Goal: Task Accomplishment & Management: Manage account settings

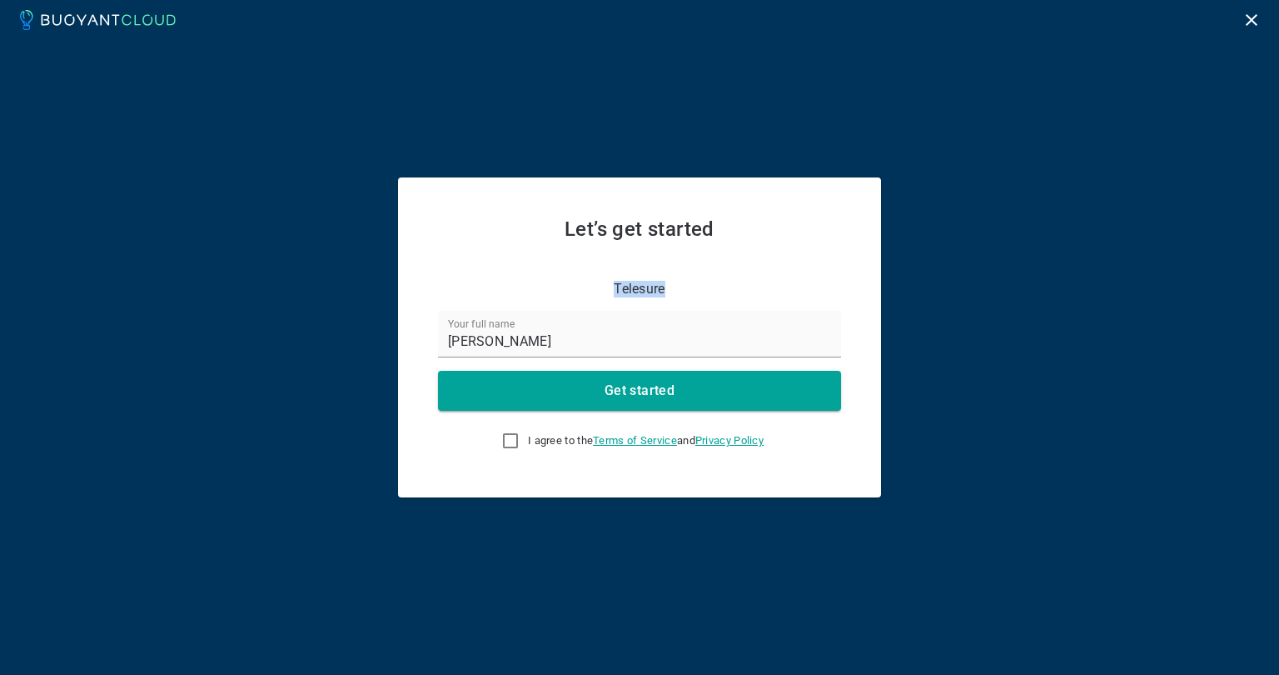
drag, startPoint x: 615, startPoint y: 287, endPoint x: 710, endPoint y: 287, distance: 94.9
click at [710, 287] on div "Telesure" at bounding box center [629, 279] width 423 height 37
click at [690, 332] on input "[PERSON_NAME]" at bounding box center [639, 334] width 403 height 47
click at [508, 439] on input "I agree to the Terms of Service and Privacy Policy" at bounding box center [511, 441] width 20 height 20
checkbox input "true"
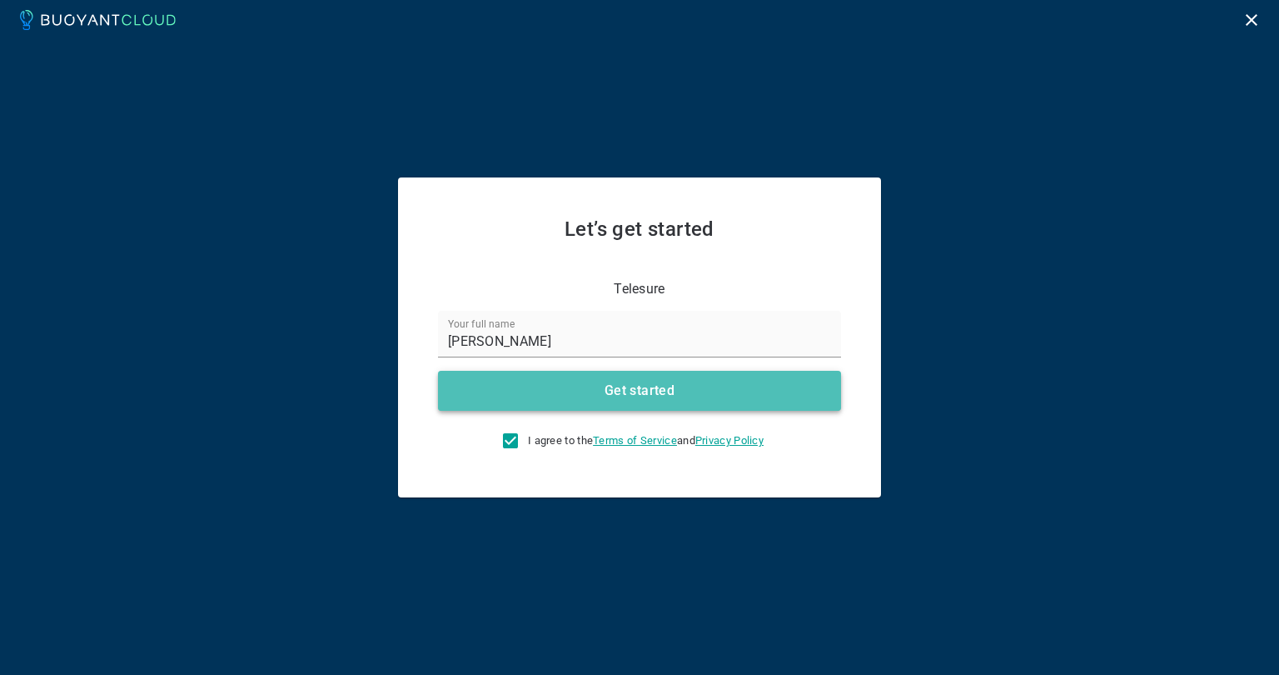
click at [620, 386] on h4 "Get started" at bounding box center [640, 390] width 70 height 17
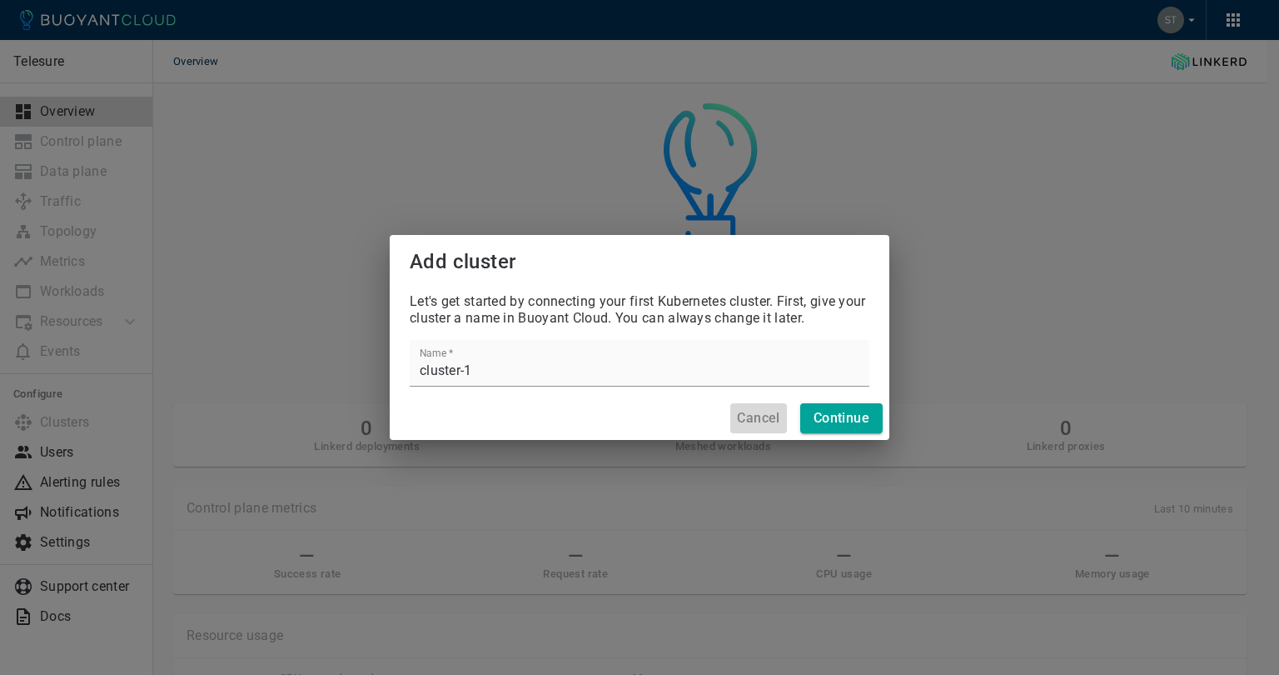
click at [770, 418] on h4 "Cancel" at bounding box center [758, 418] width 42 height 17
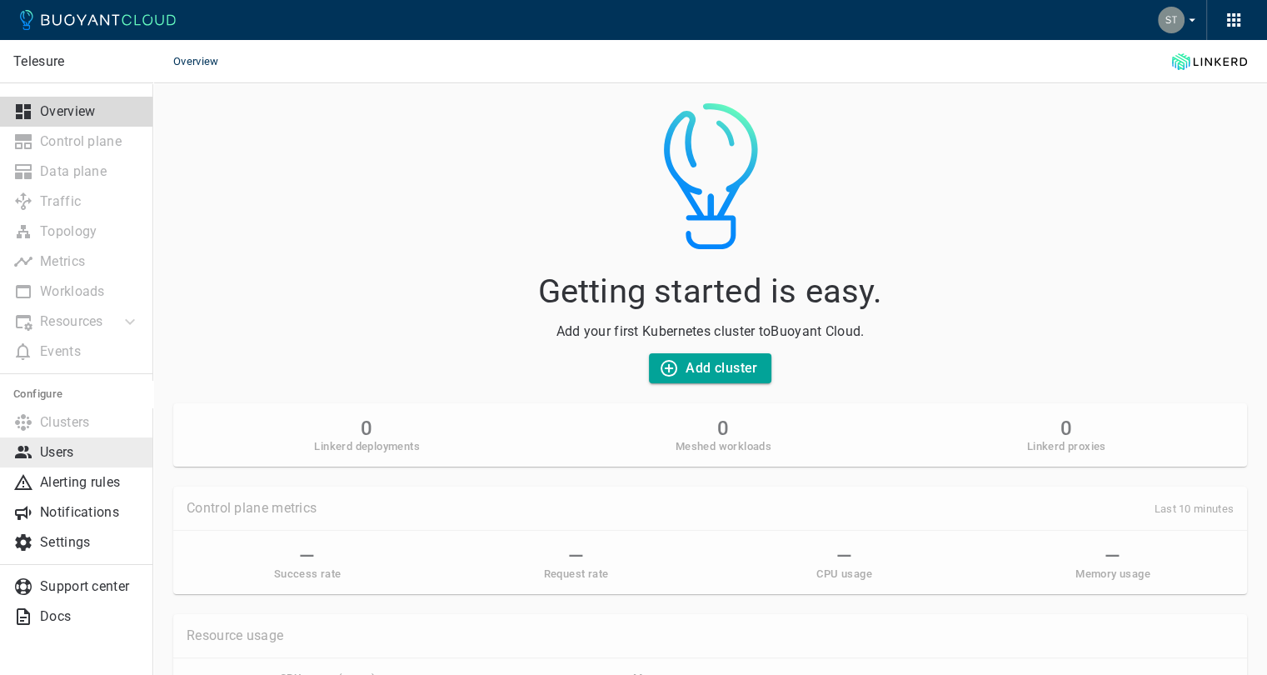
click at [47, 442] on link "Users" at bounding box center [76, 452] width 153 height 30
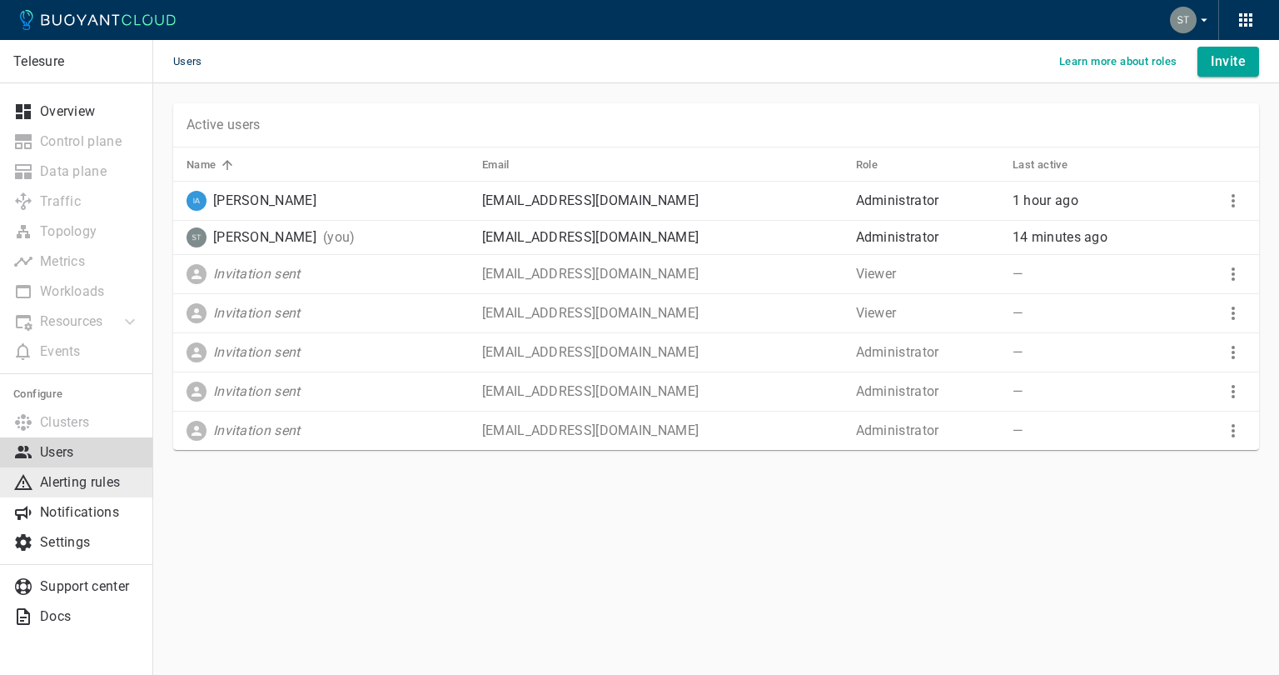
click at [102, 477] on p "Alerting rules" at bounding box center [90, 482] width 100 height 17
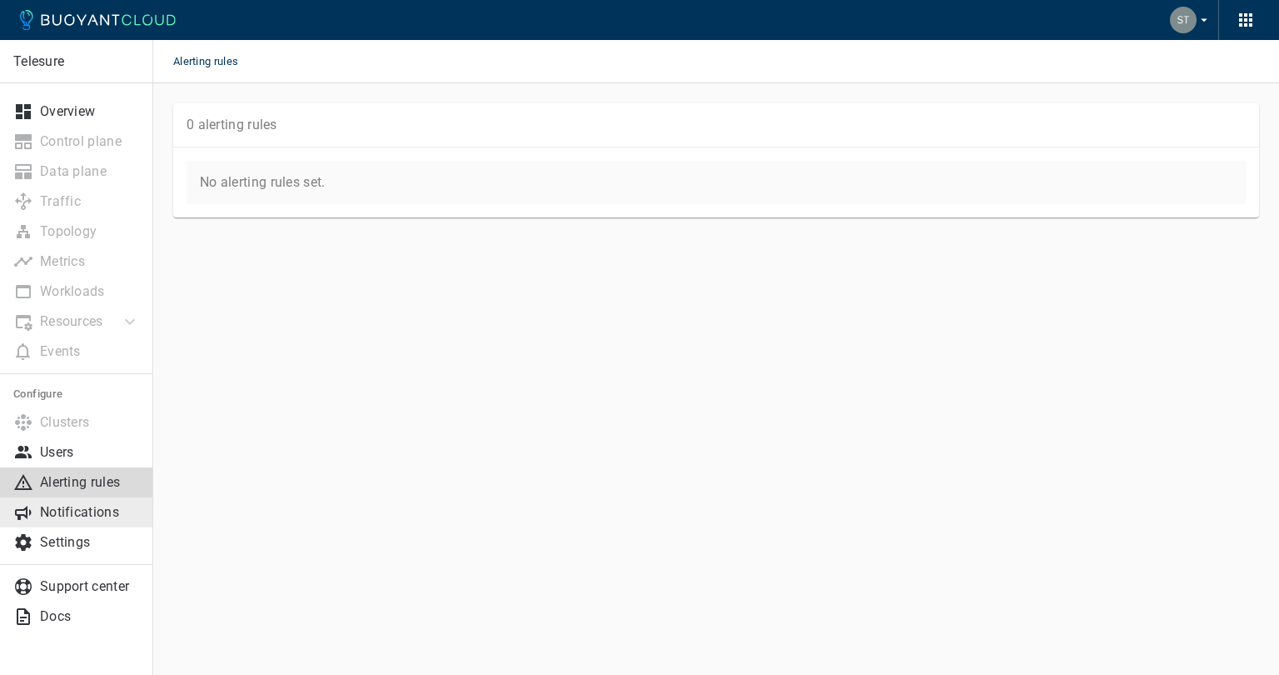
click at [80, 524] on link "Notifications" at bounding box center [76, 512] width 153 height 30
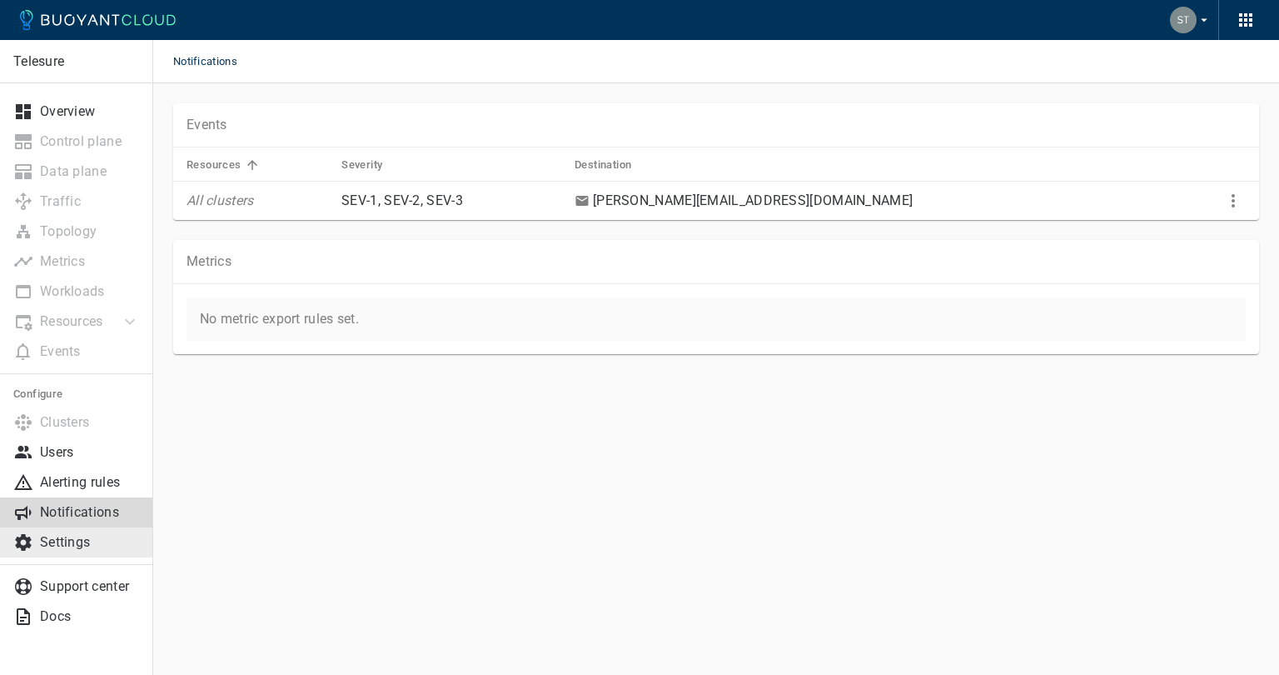
click at [76, 546] on p "Settings" at bounding box center [90, 542] width 100 height 17
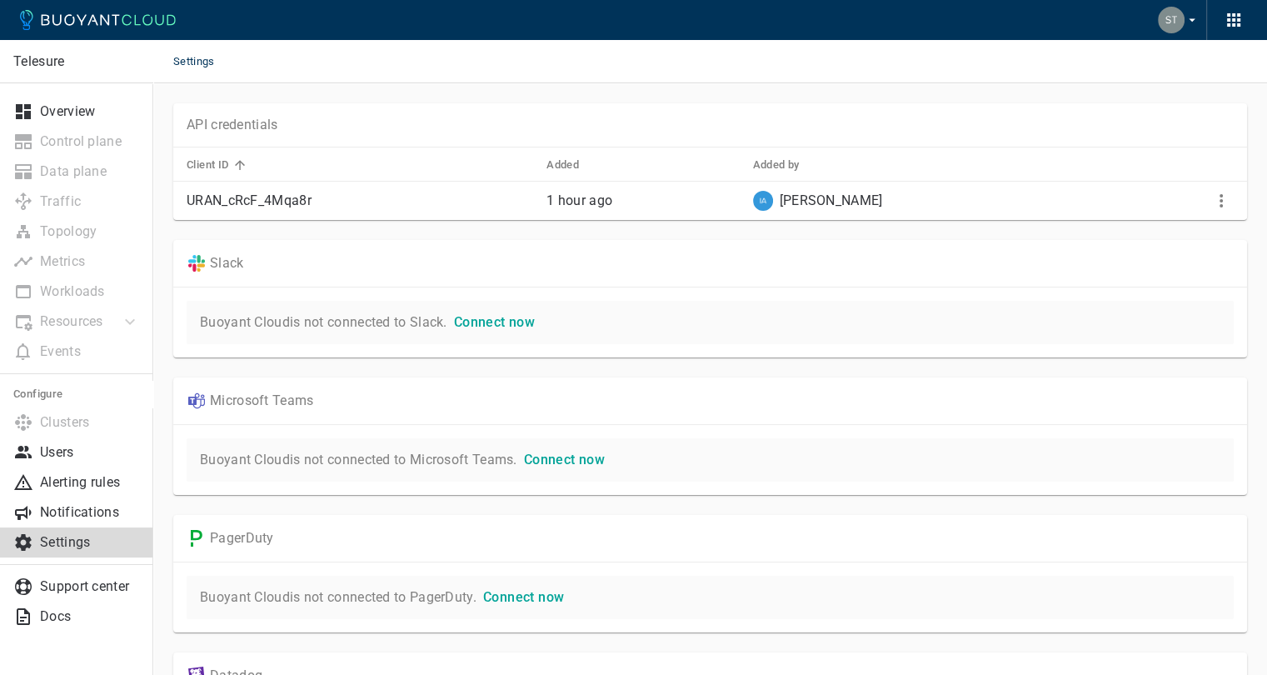
click at [561, 464] on span "Connect now" at bounding box center [564, 459] width 81 height 16
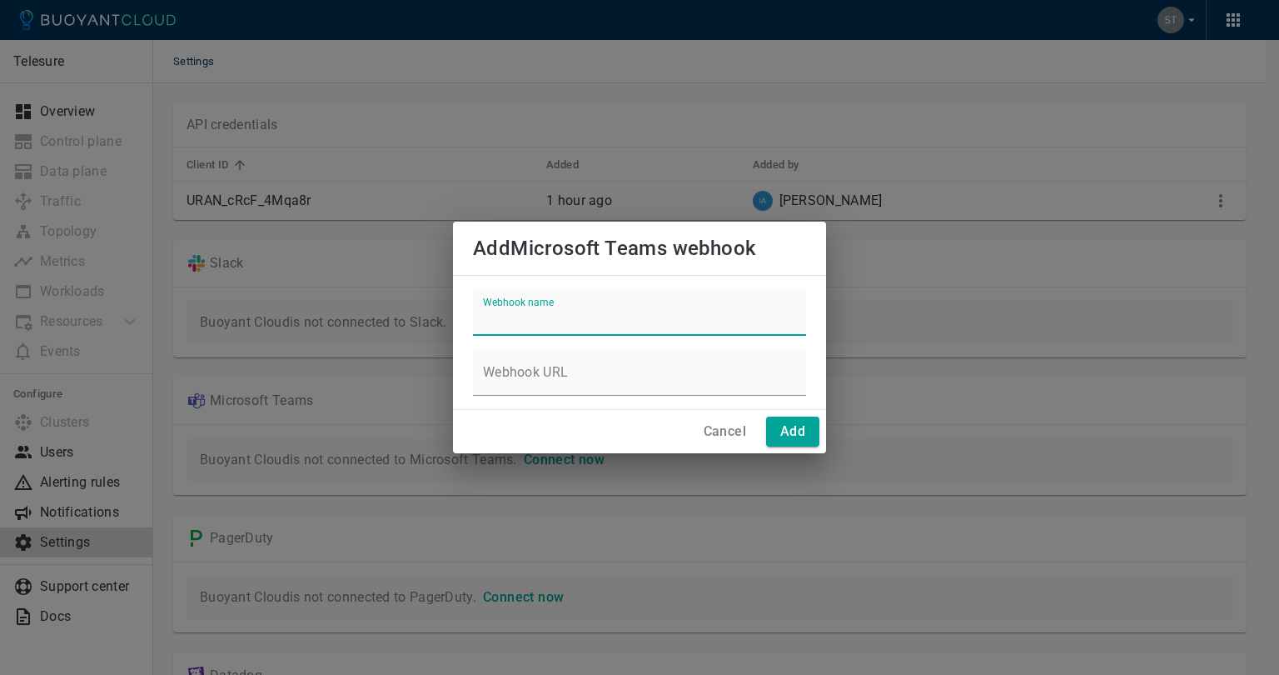
click at [577, 307] on input "Webhook name" at bounding box center [639, 312] width 333 height 47
click at [1008, 346] on div "Add Microsoft Teams webhook Webhook name Webhook URL Cancel Add" at bounding box center [639, 337] width 1279 height 675
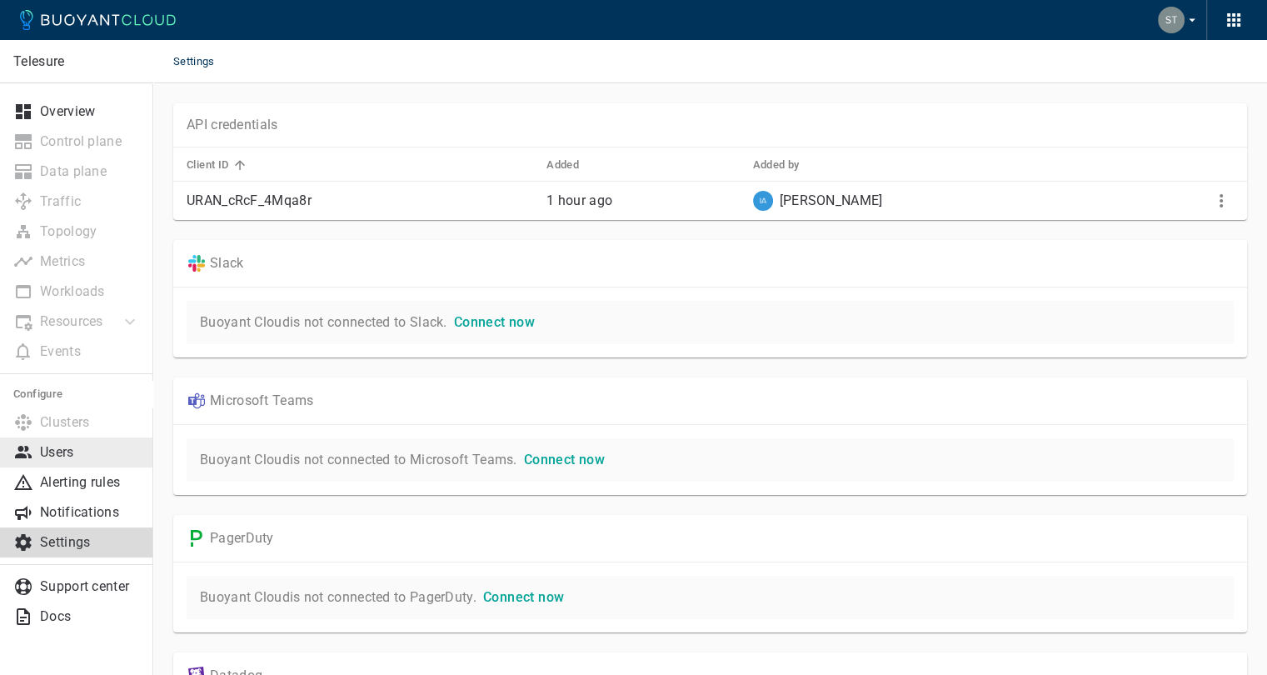
click at [75, 454] on p "Users" at bounding box center [90, 452] width 100 height 17
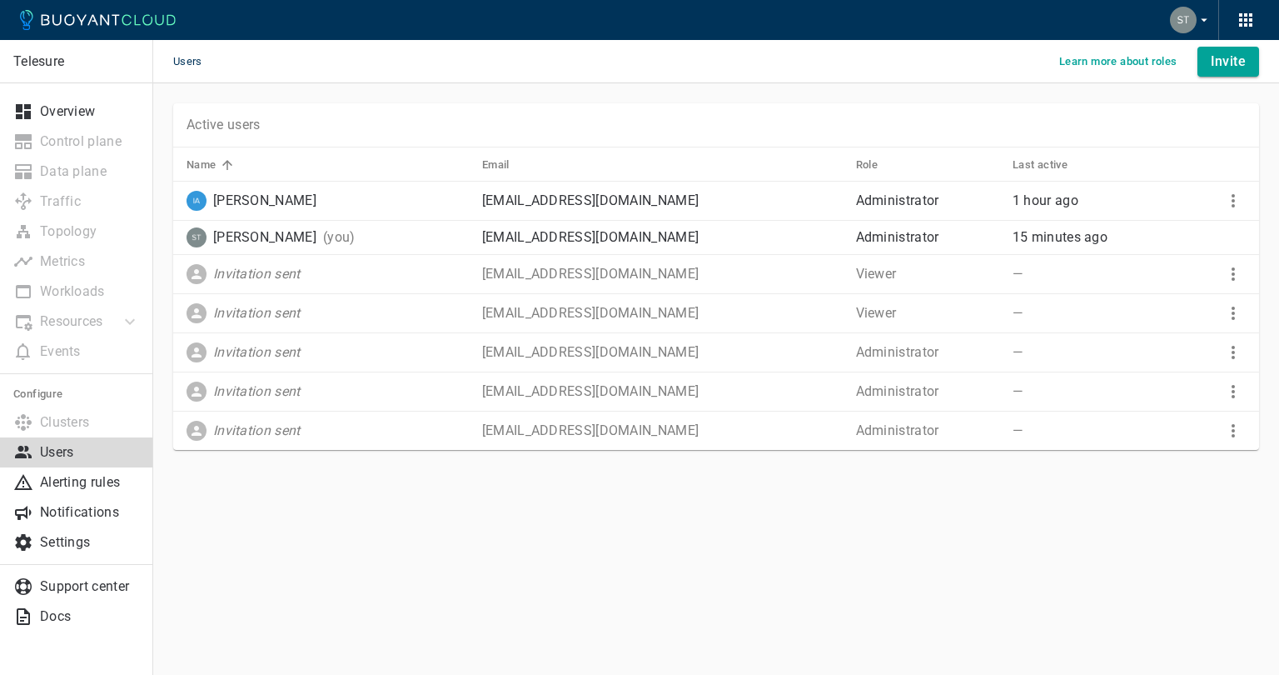
click at [1118, 55] on h5 "Learn more about roles" at bounding box center [1118, 61] width 118 height 13
click at [1236, 200] on icon "More" at bounding box center [1234, 201] width 20 height 20
click at [816, 557] on div at bounding box center [639, 337] width 1279 height 675
click at [50, 119] on p "Overview" at bounding box center [90, 111] width 100 height 17
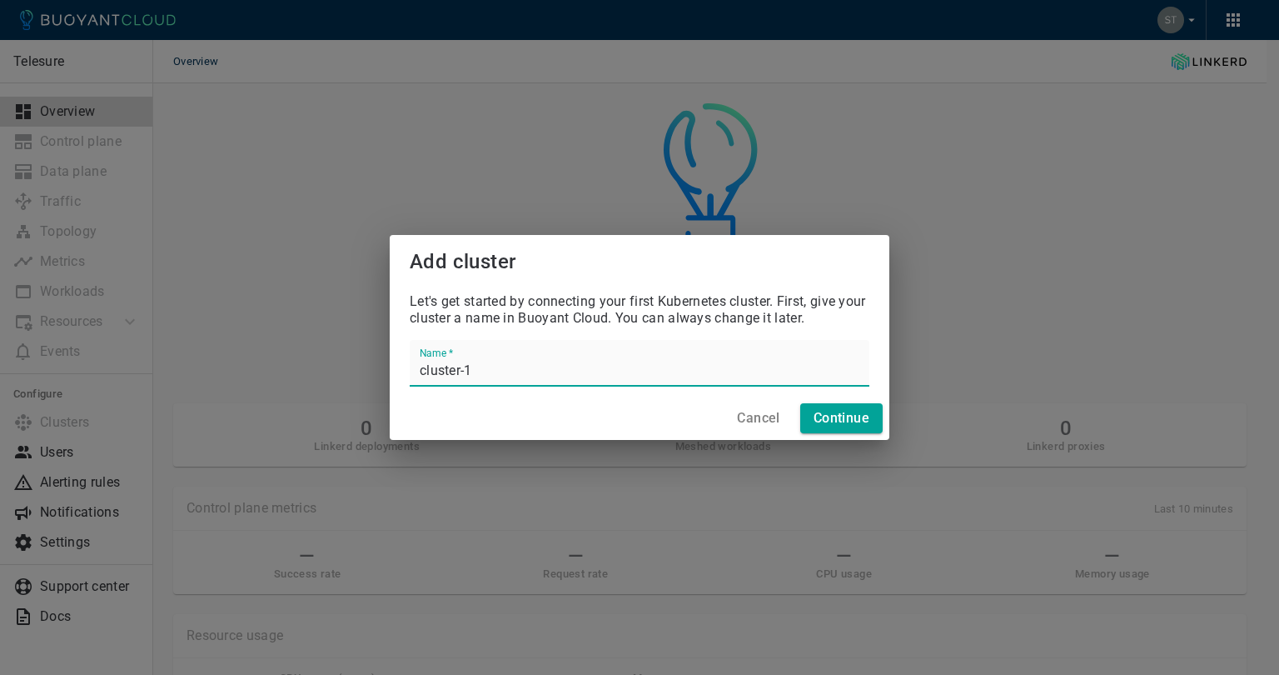
drag, startPoint x: 490, startPoint y: 369, endPoint x: 332, endPoint y: 383, distance: 158.1
click at [332, 383] on div "Add cluster Let's get started by connecting your first Kubernetes cluster. Firs…" at bounding box center [639, 337] width 1279 height 675
type input "INSaaS"
click at [759, 426] on button "Cancel" at bounding box center [758, 418] width 56 height 30
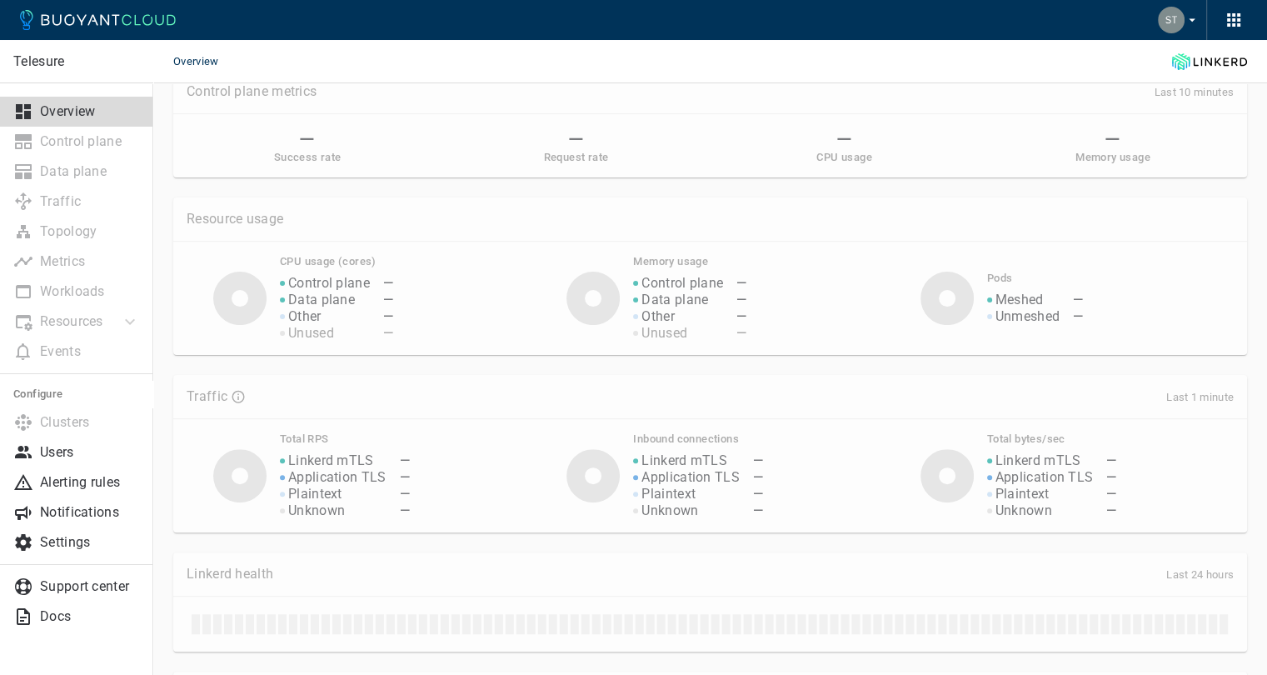
scroll to position [500, 0]
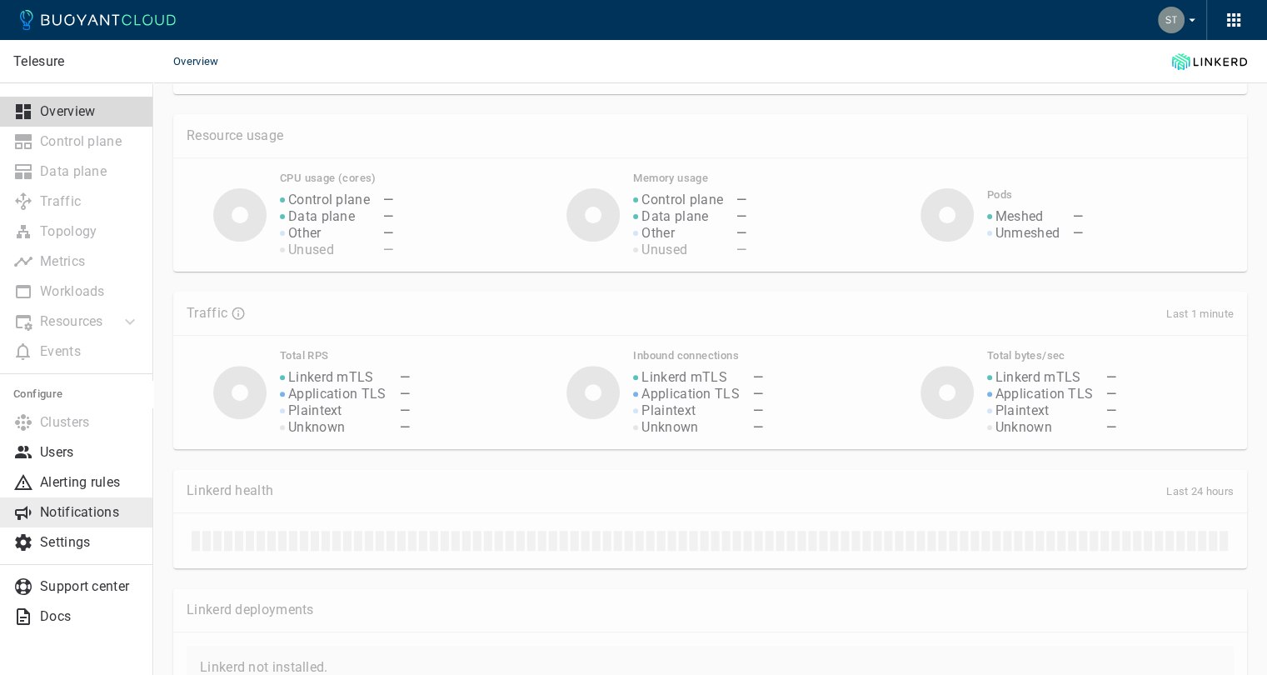
click at [92, 511] on p "Notifications" at bounding box center [90, 512] width 100 height 17
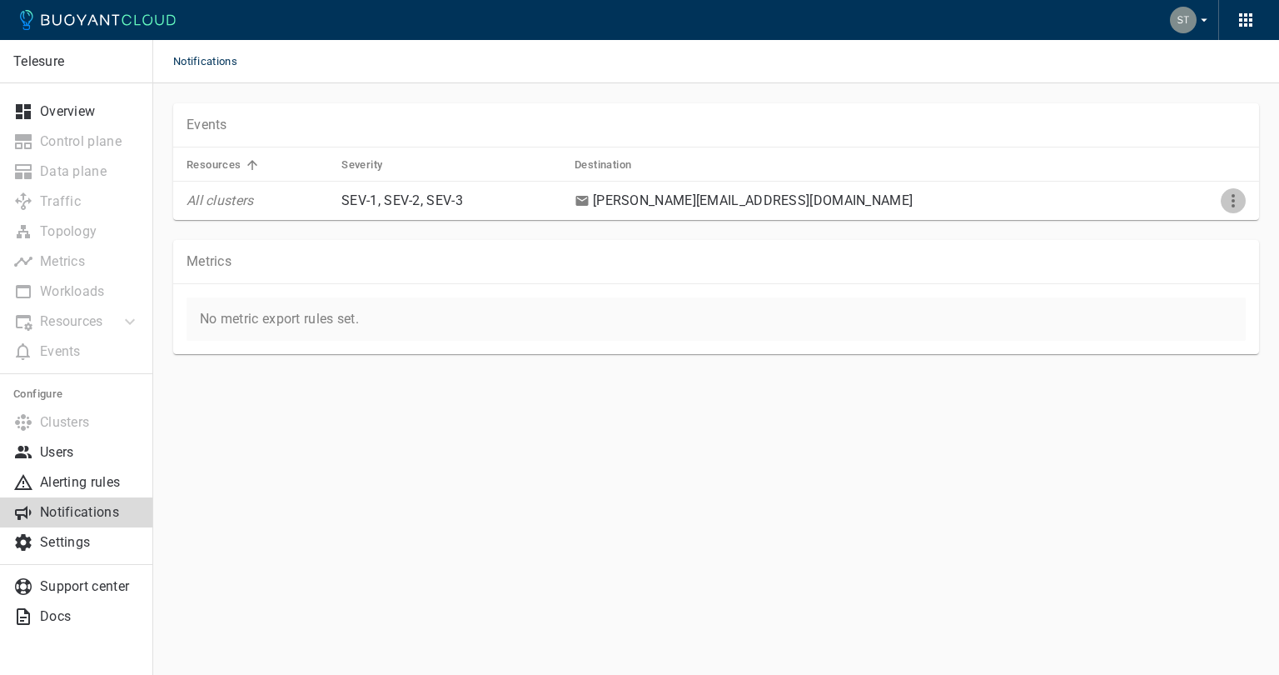
click at [1226, 197] on icon "More" at bounding box center [1234, 201] width 20 height 20
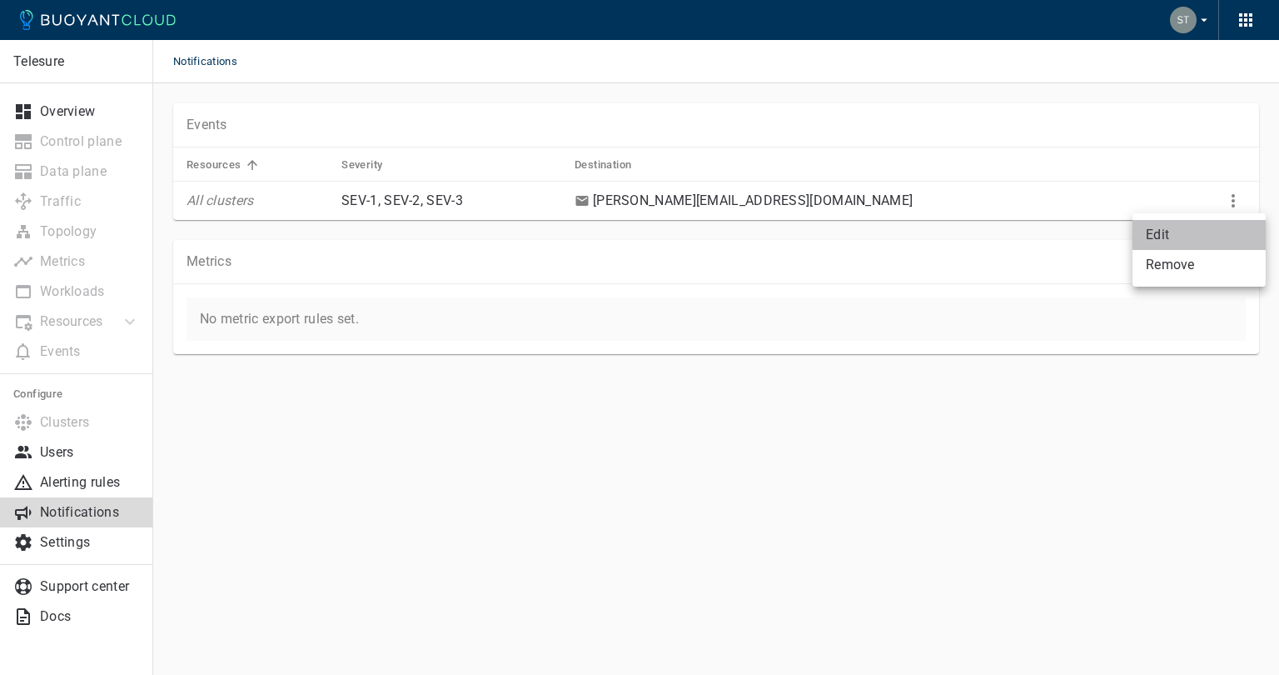
click at [1183, 227] on li "Edit" at bounding box center [1199, 235] width 133 height 30
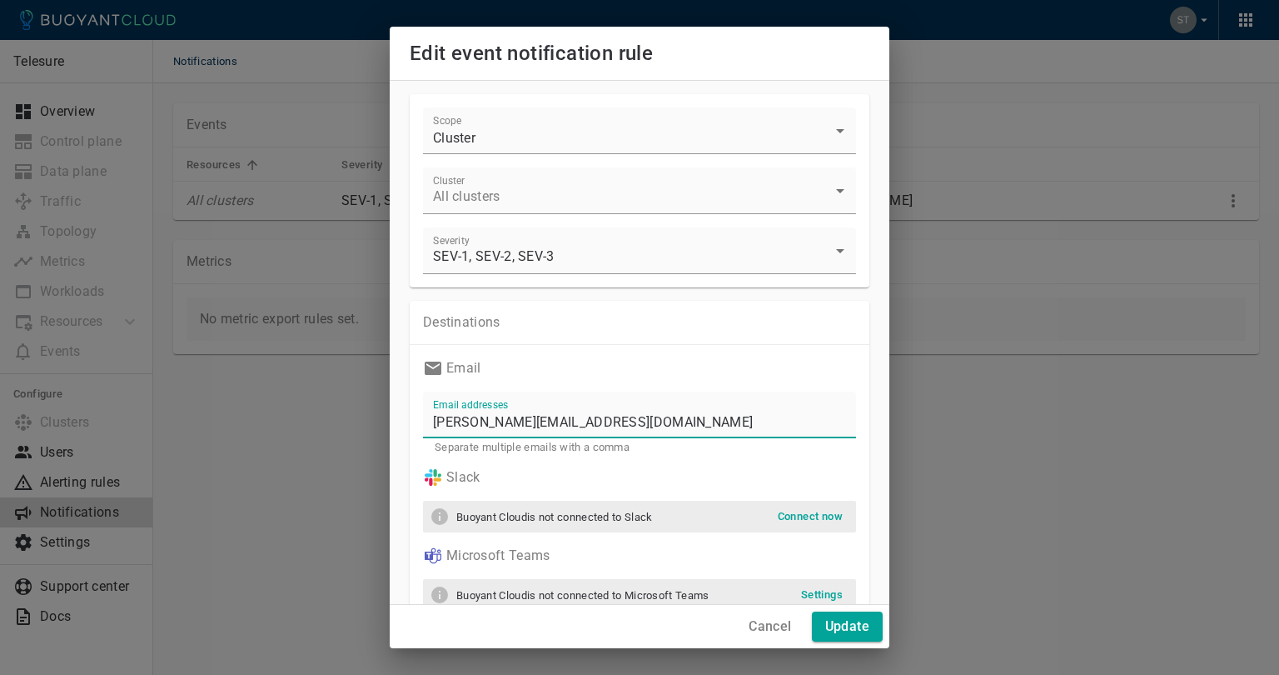
click at [598, 424] on input "Ianha@tihsa.co.za" at bounding box center [639, 414] width 433 height 47
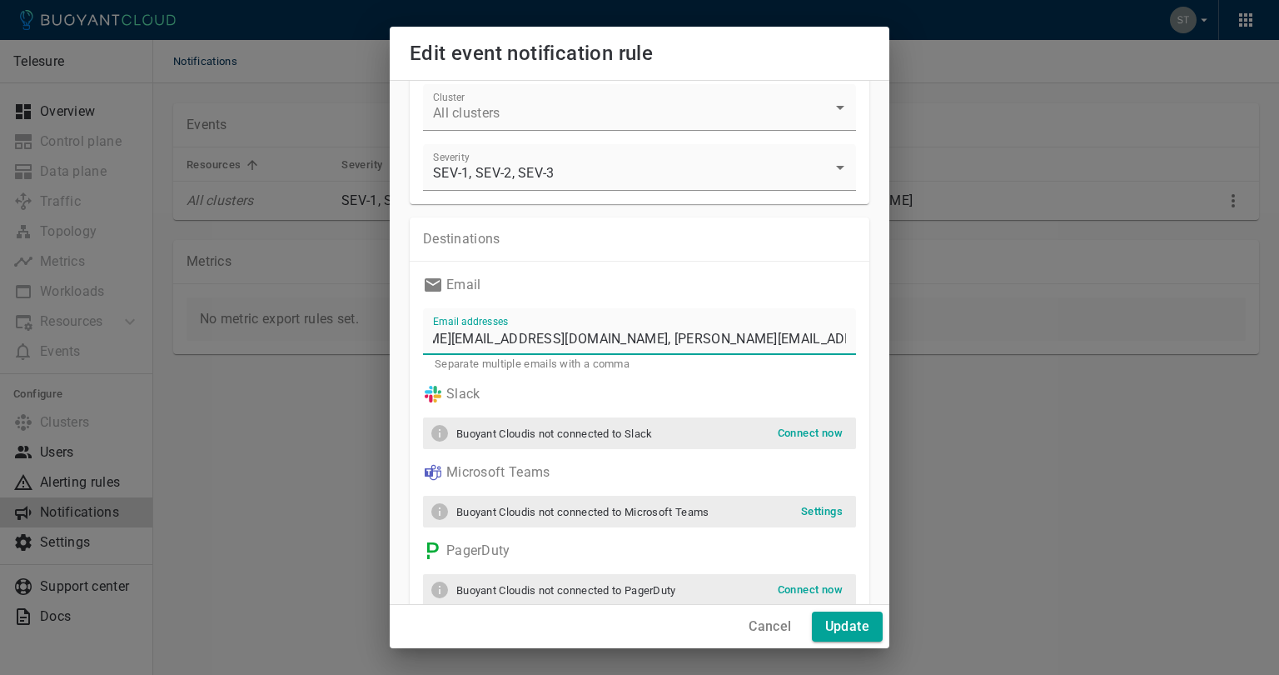
scroll to position [190, 0]
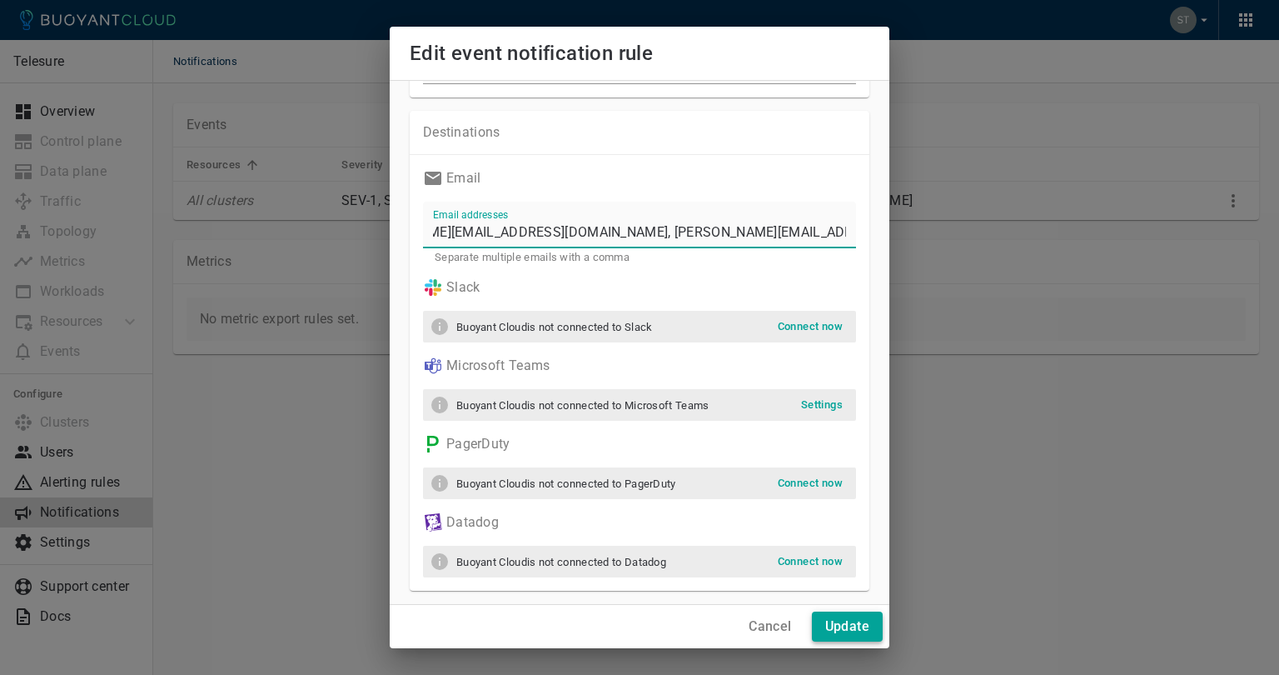
type input "Ianha@tihsa.co.za, johanw@tihsa.co.za, erikal@tihsa.co.za, thatof@tihsa.co.za"
click at [849, 625] on h4 "Update" at bounding box center [847, 626] width 44 height 17
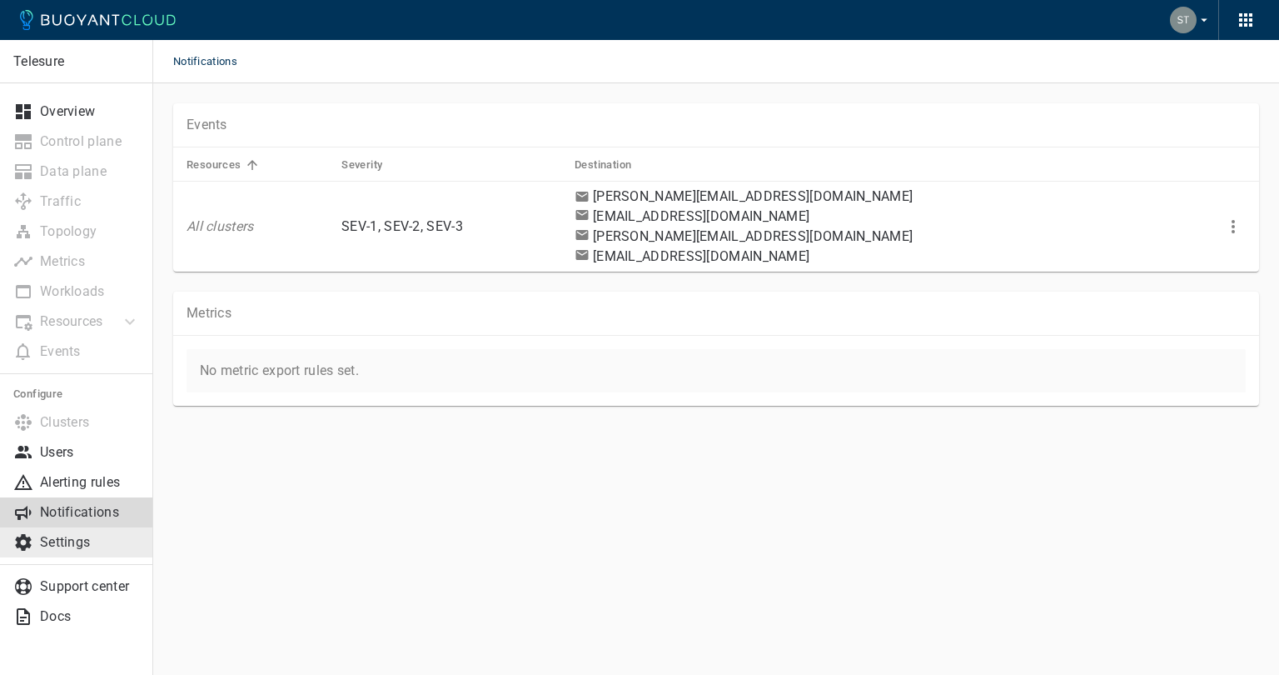
click at [78, 551] on link "Settings" at bounding box center [76, 542] width 153 height 30
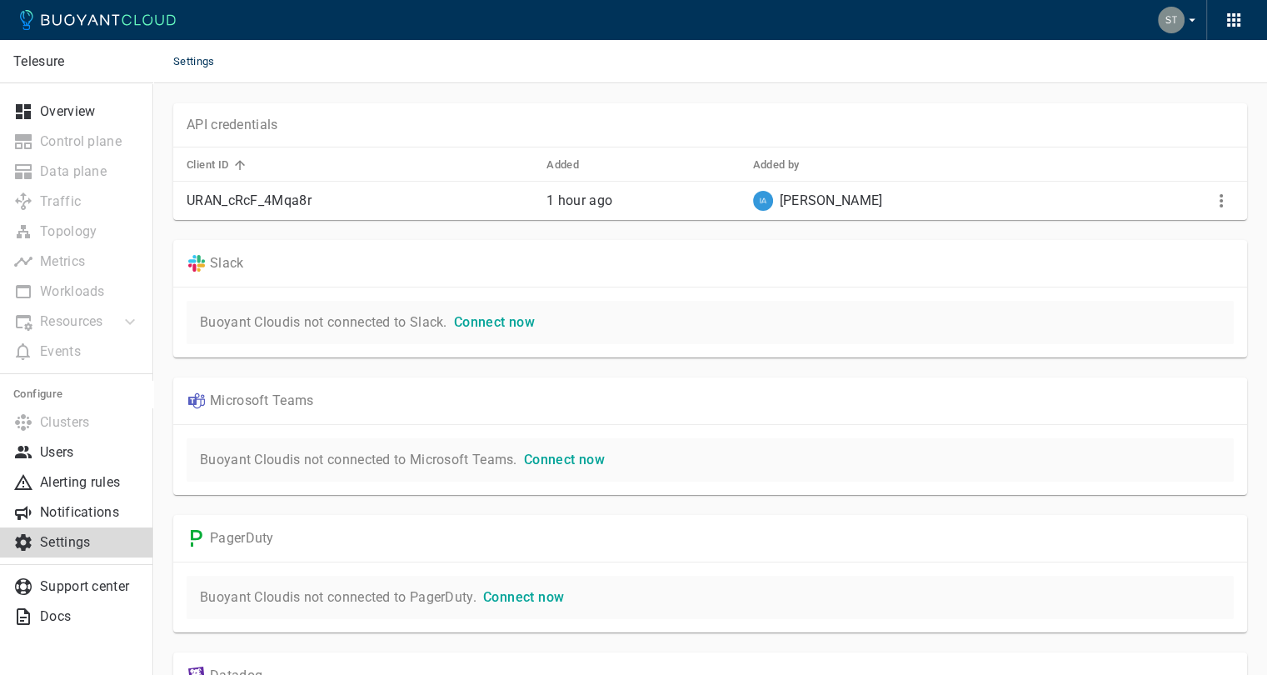
click at [553, 465] on span "Connect now" at bounding box center [564, 459] width 81 height 16
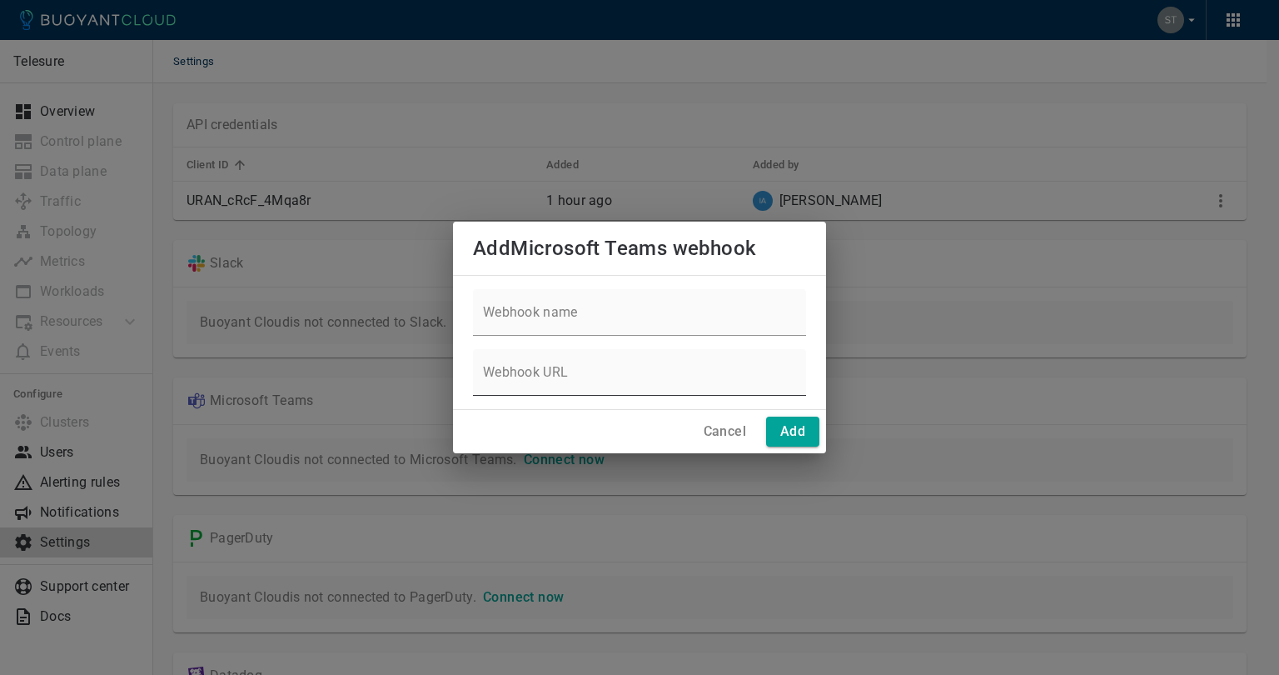
click at [580, 377] on input "Webhook URL" at bounding box center [639, 372] width 333 height 47
paste input "https://teams.microsoft.com/l/chat/19:dabbeb57c439471ea45ddccb9c97075d@thread.v…"
type input "https://teams.microsoft.com/l/chat/19:dabbeb57c439471ea45ddccb9c97075d@thread.v…"
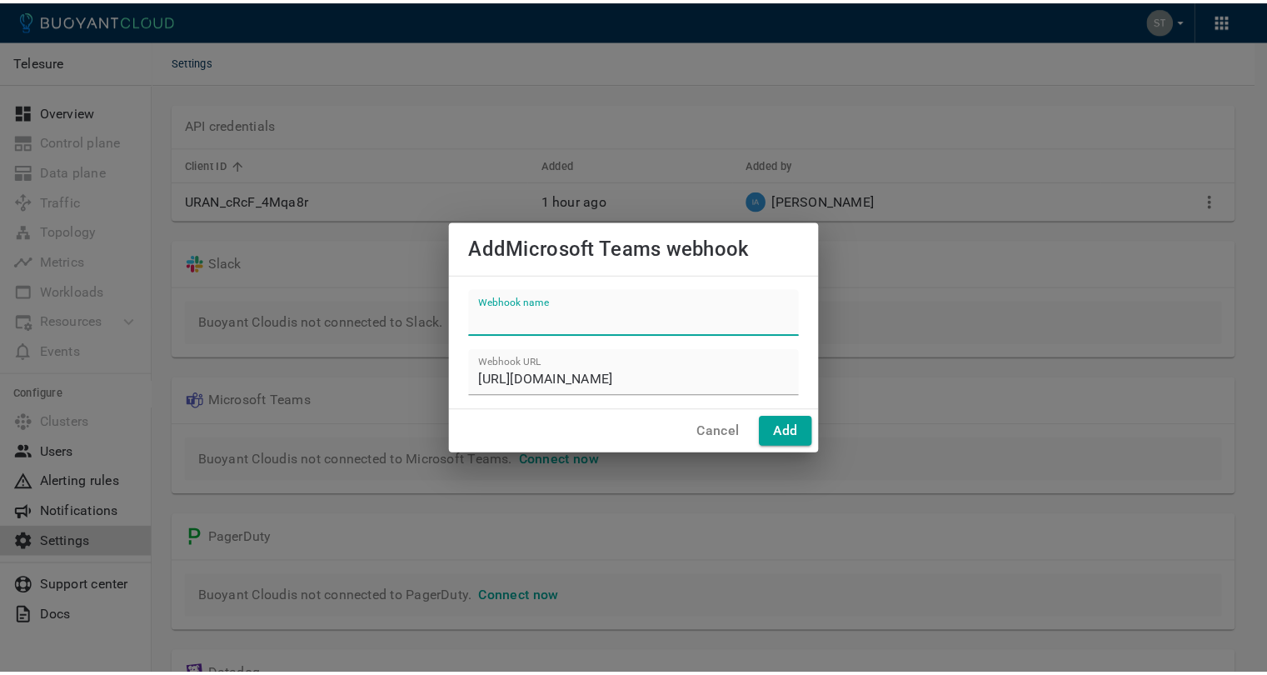
scroll to position [0, 0]
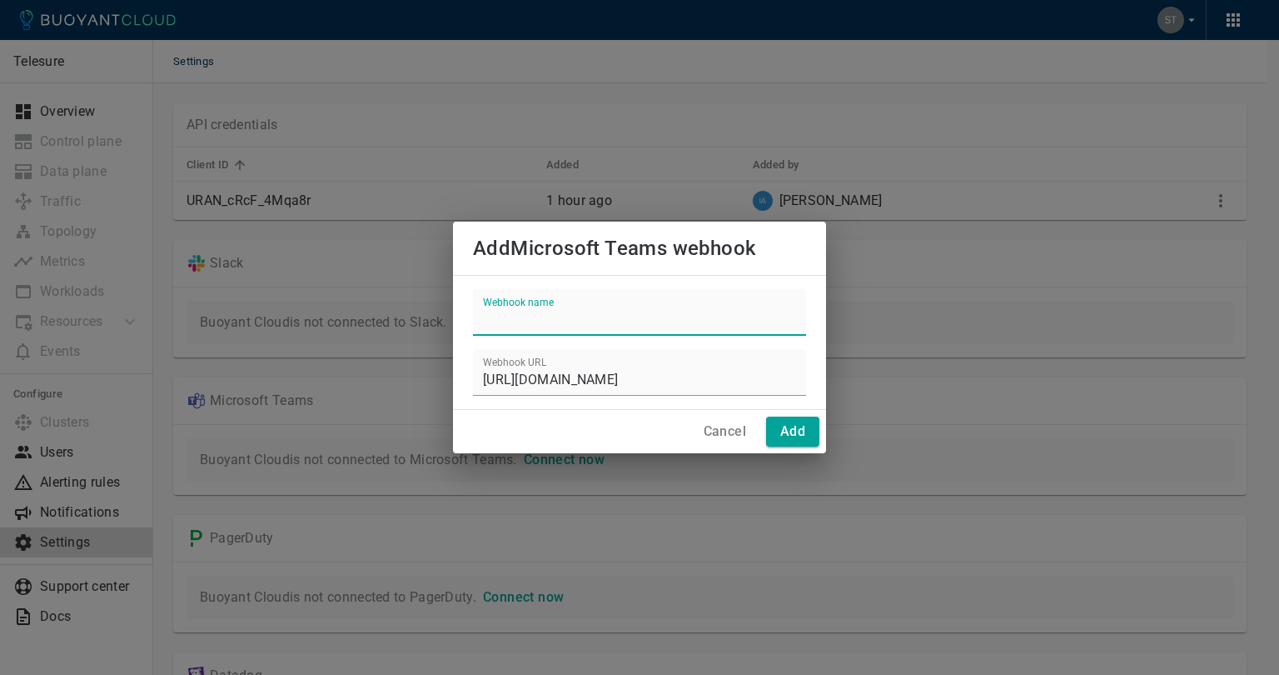
click at [551, 307] on div "Webhook name" at bounding box center [639, 312] width 333 height 47
type input "DevOps Team Chat"
click at [793, 436] on h4 "Add" at bounding box center [792, 431] width 25 height 17
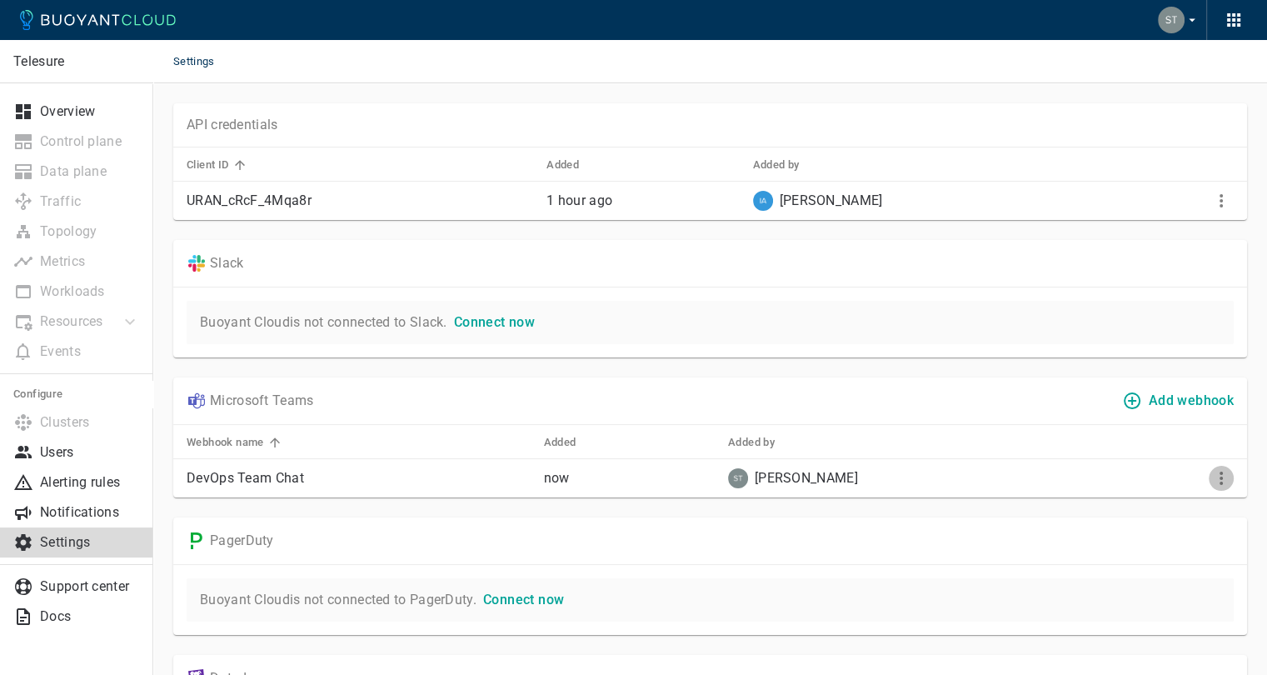
click at [1228, 476] on icon "More" at bounding box center [1221, 478] width 20 height 20
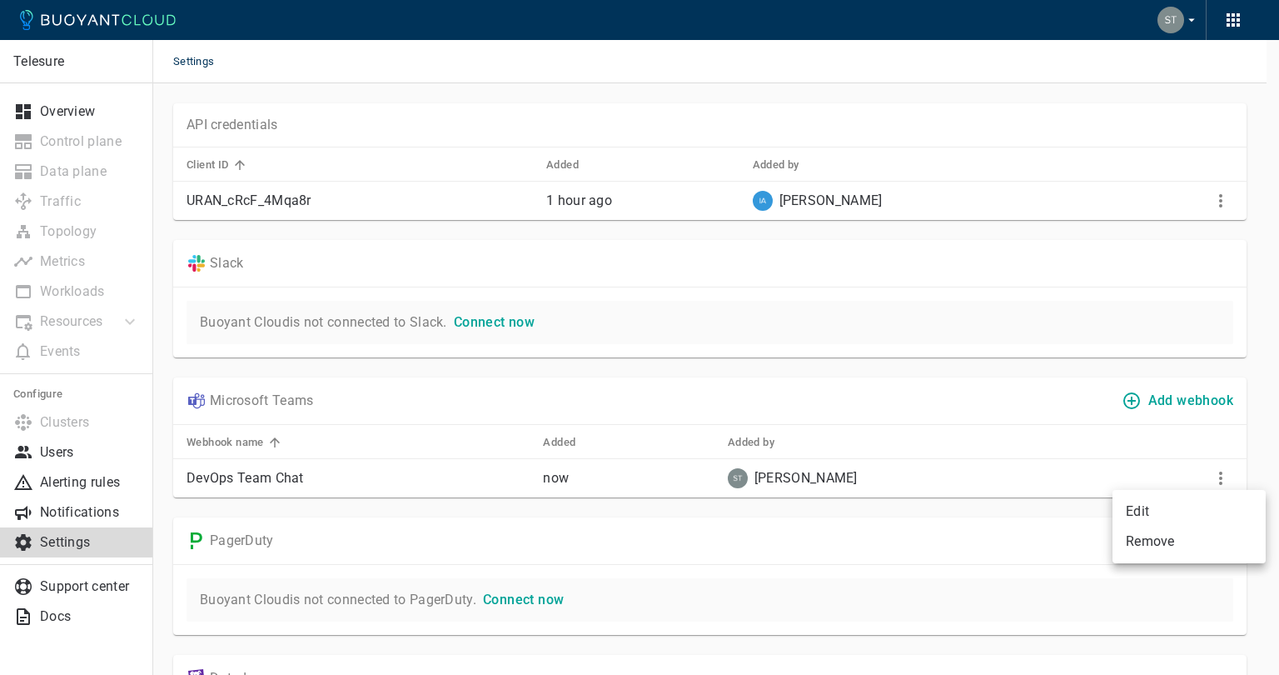
click at [943, 541] on div at bounding box center [639, 337] width 1279 height 675
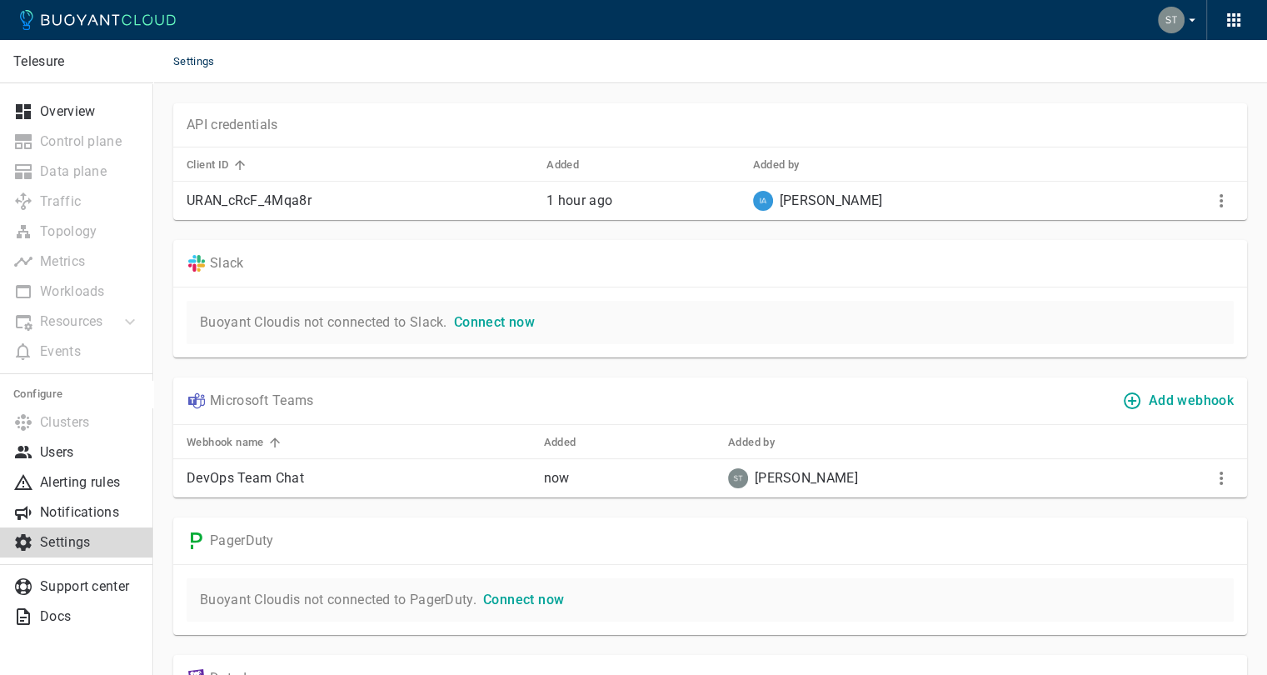
scroll to position [163, 0]
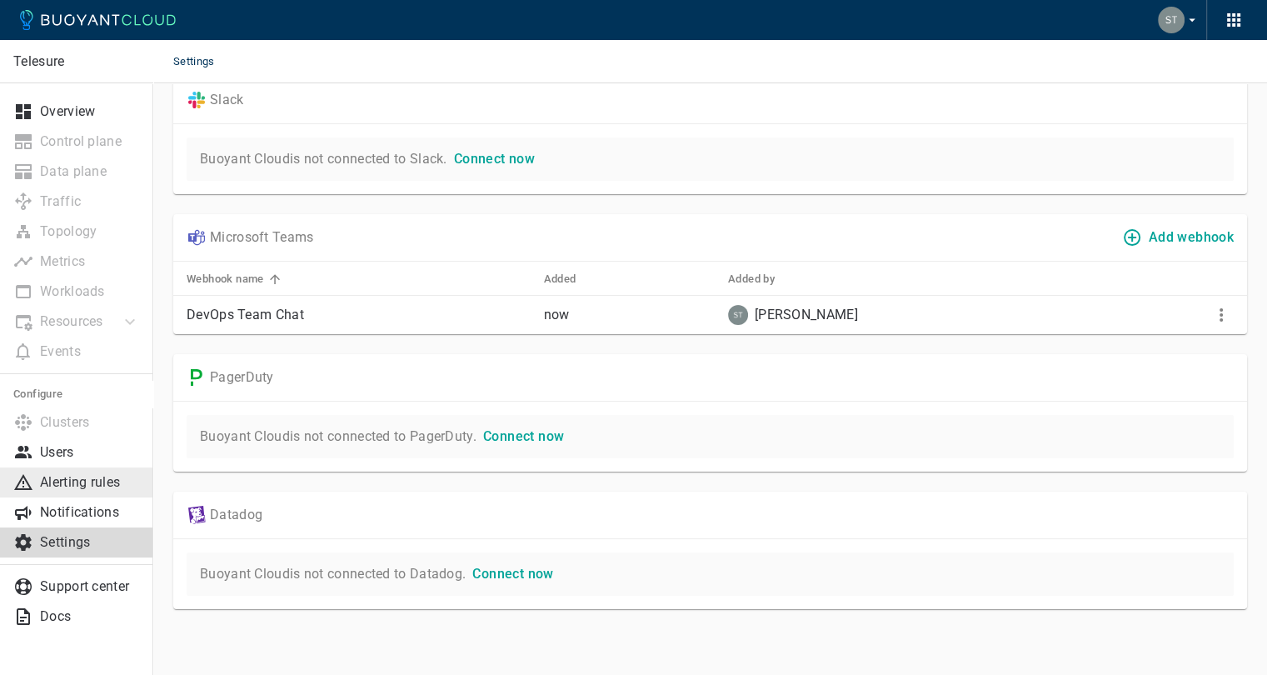
click at [37, 486] on div at bounding box center [26, 482] width 27 height 20
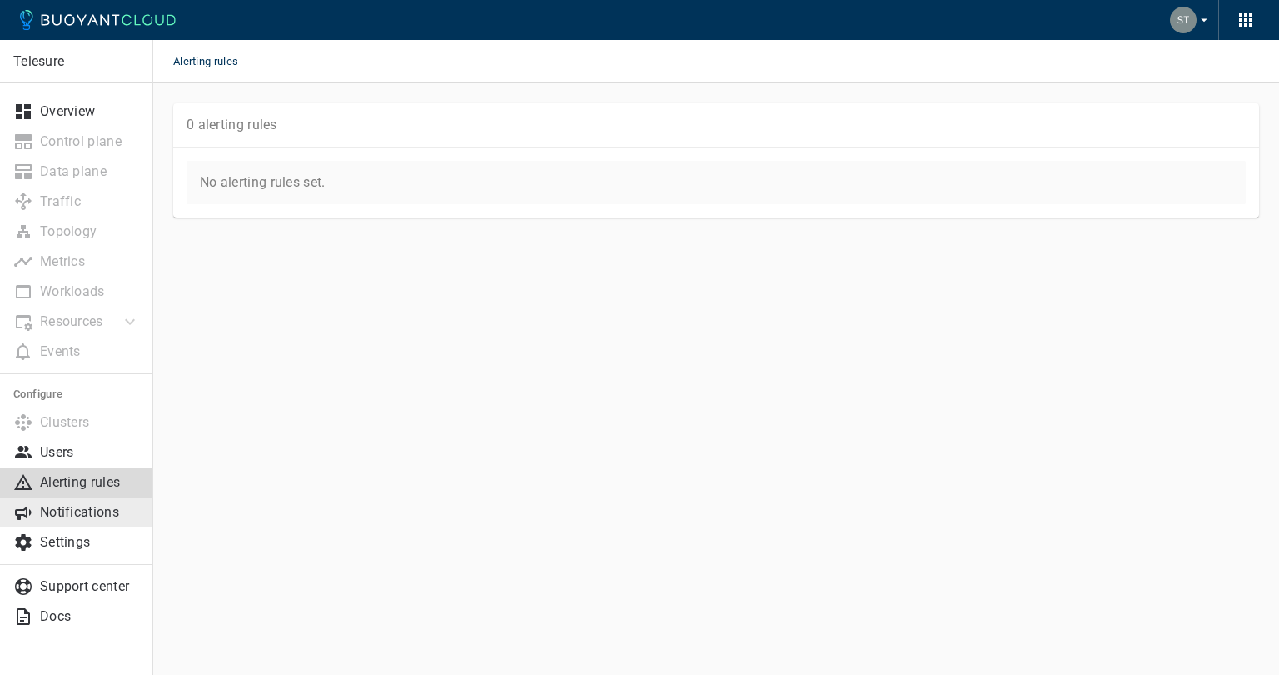
click at [47, 511] on p "Notifications" at bounding box center [90, 512] width 100 height 17
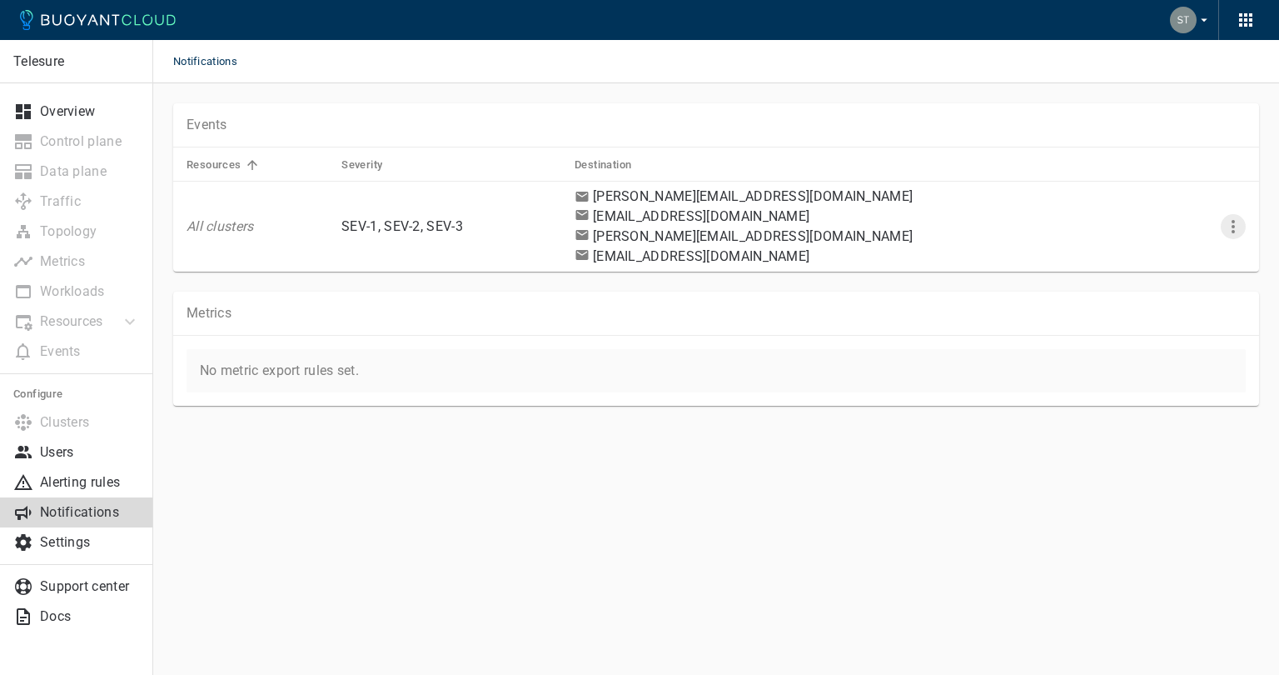
click at [1233, 223] on icon "More" at bounding box center [1234, 227] width 20 height 20
click at [1176, 252] on li "Edit" at bounding box center [1199, 261] width 133 height 30
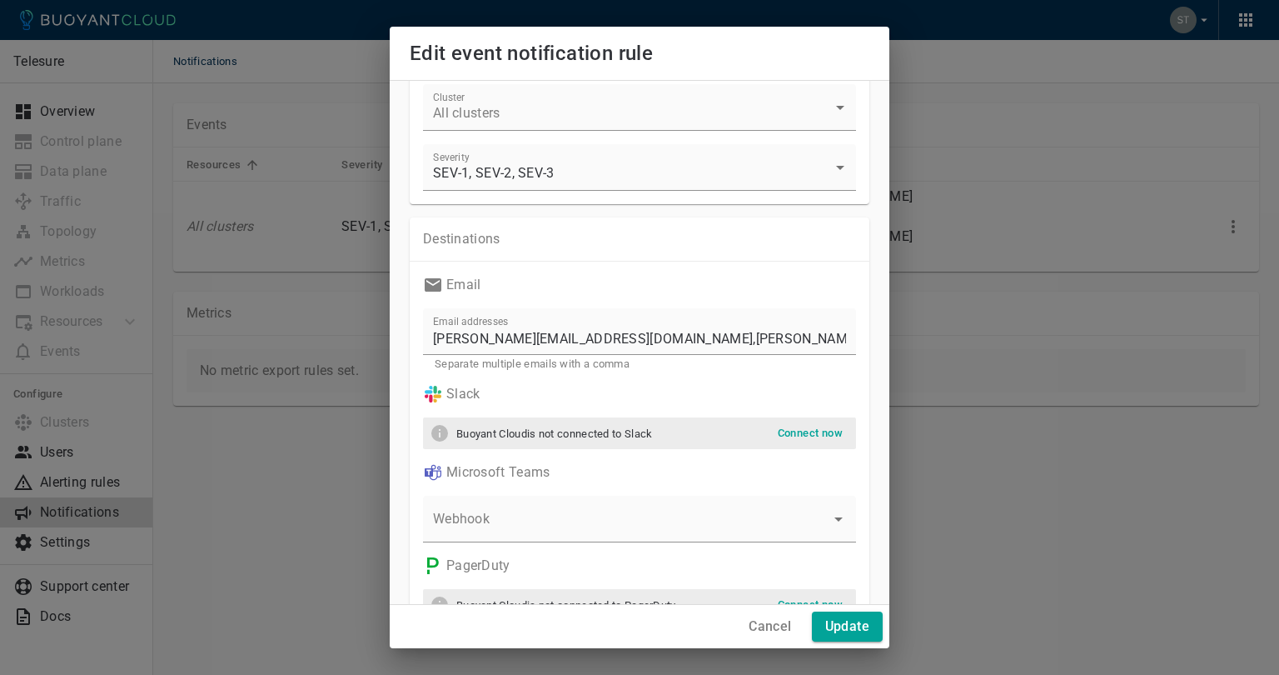
scroll to position [167, 0]
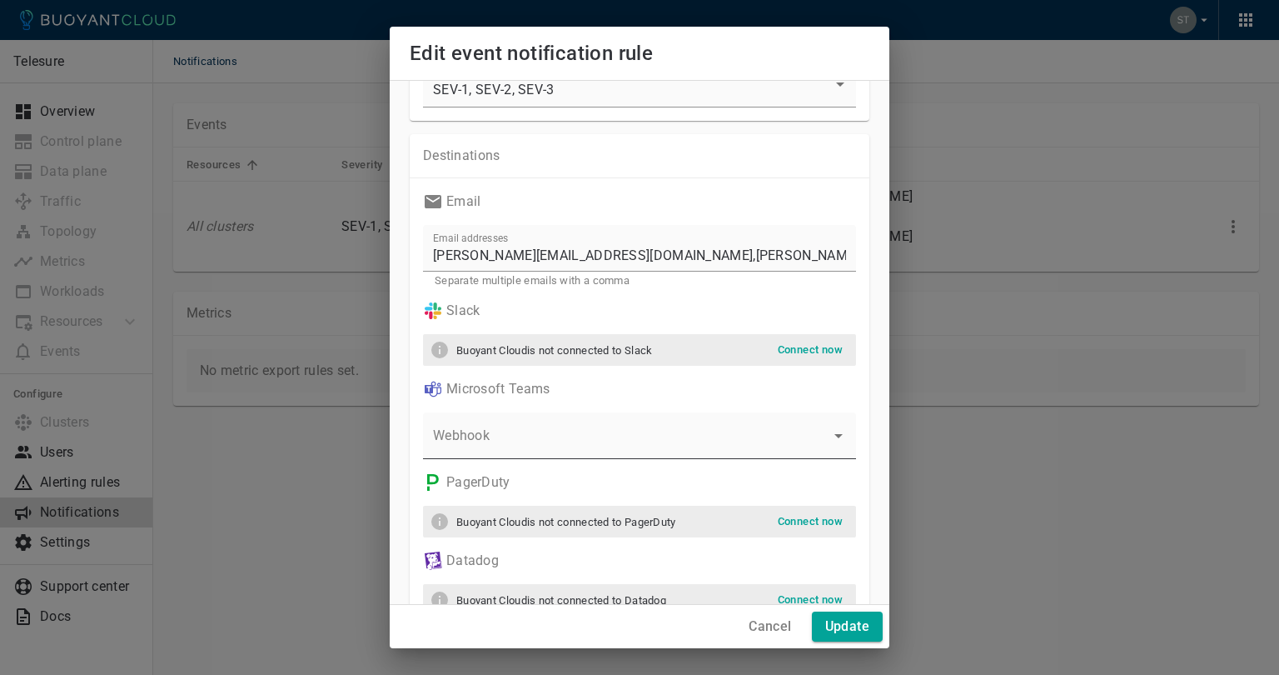
click at [829, 441] on icon "Open" at bounding box center [839, 436] width 20 height 20
click at [533, 478] on li "DevOps Team Chat" at bounding box center [633, 478] width 421 height 27
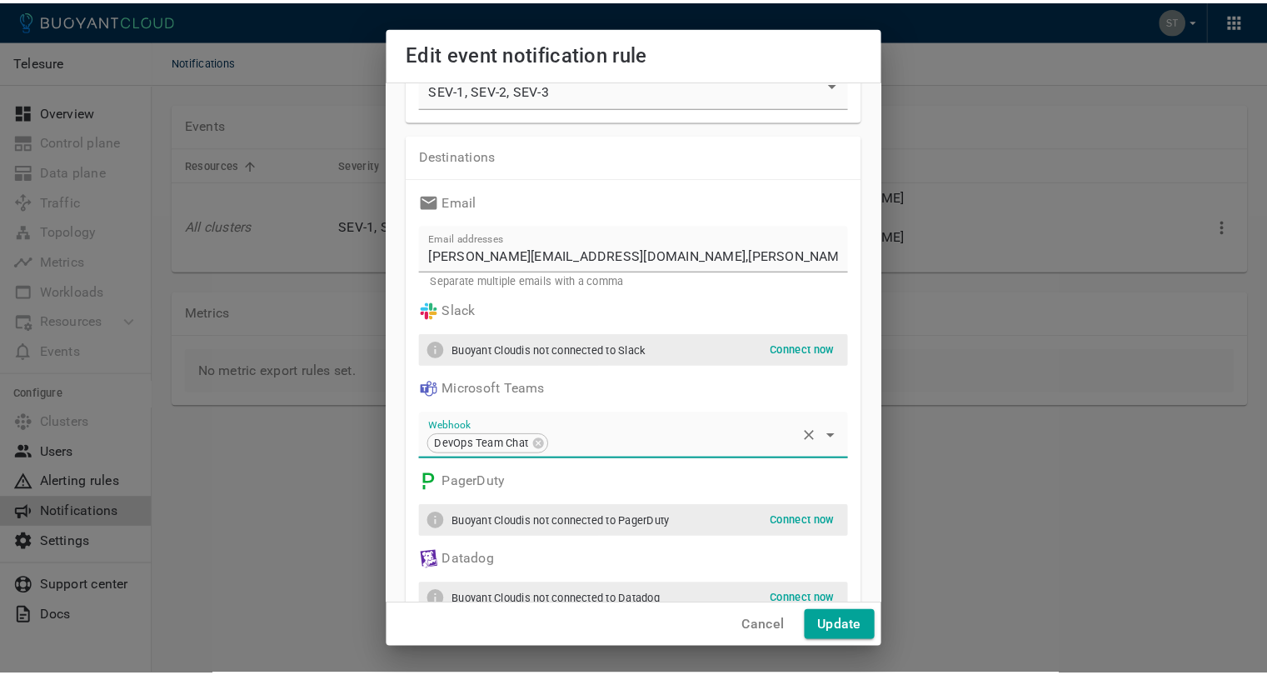
scroll to position [204, 0]
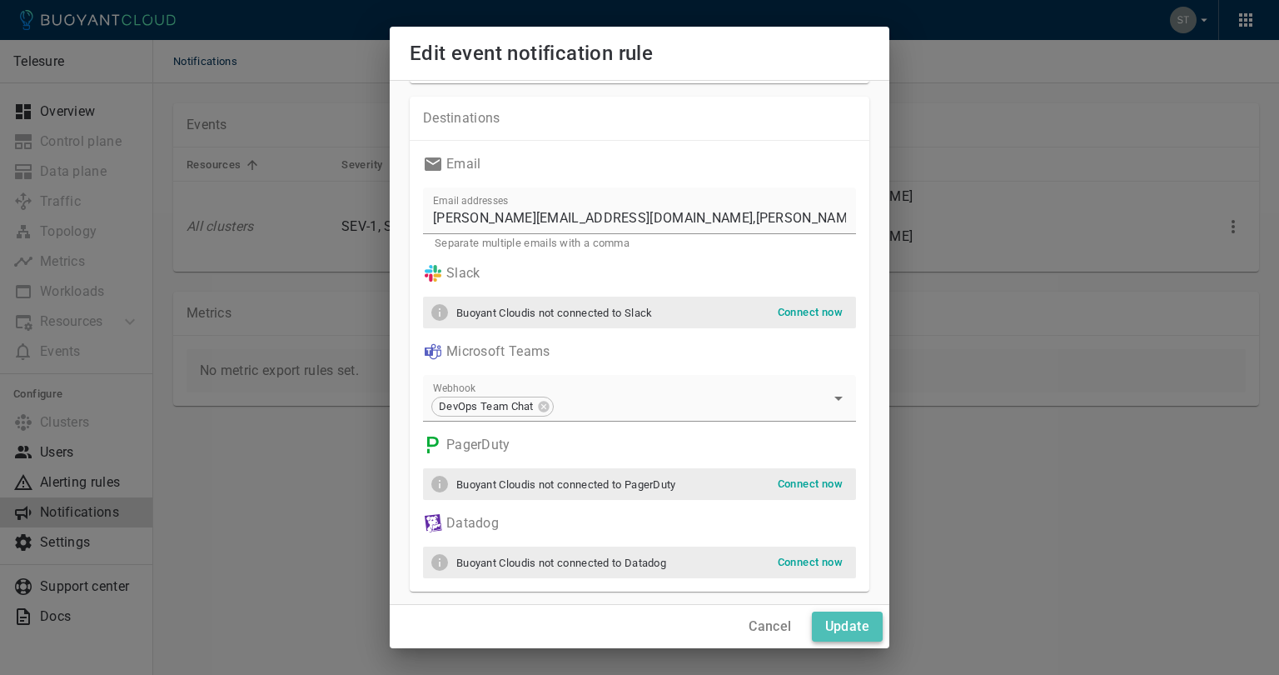
click at [851, 623] on h4 "Update" at bounding box center [847, 626] width 44 height 17
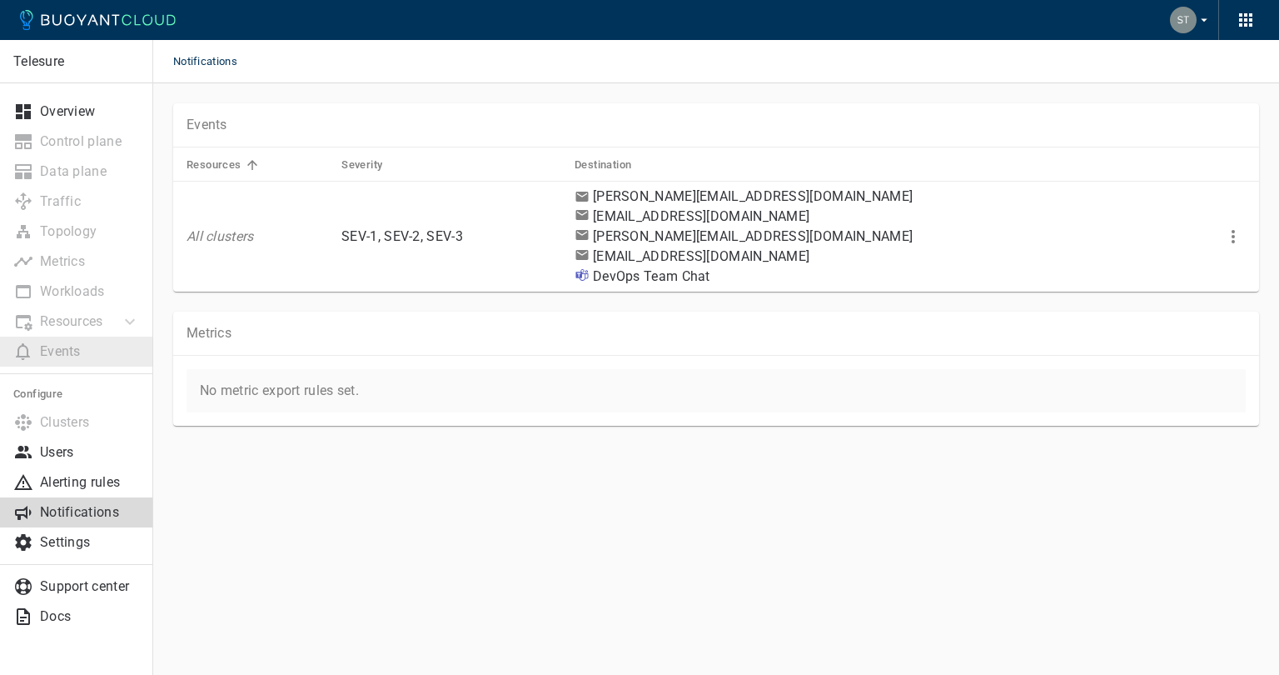
click at [47, 354] on li "Events" at bounding box center [76, 351] width 153 height 30
click at [80, 483] on p "Alerting rules" at bounding box center [90, 482] width 100 height 17
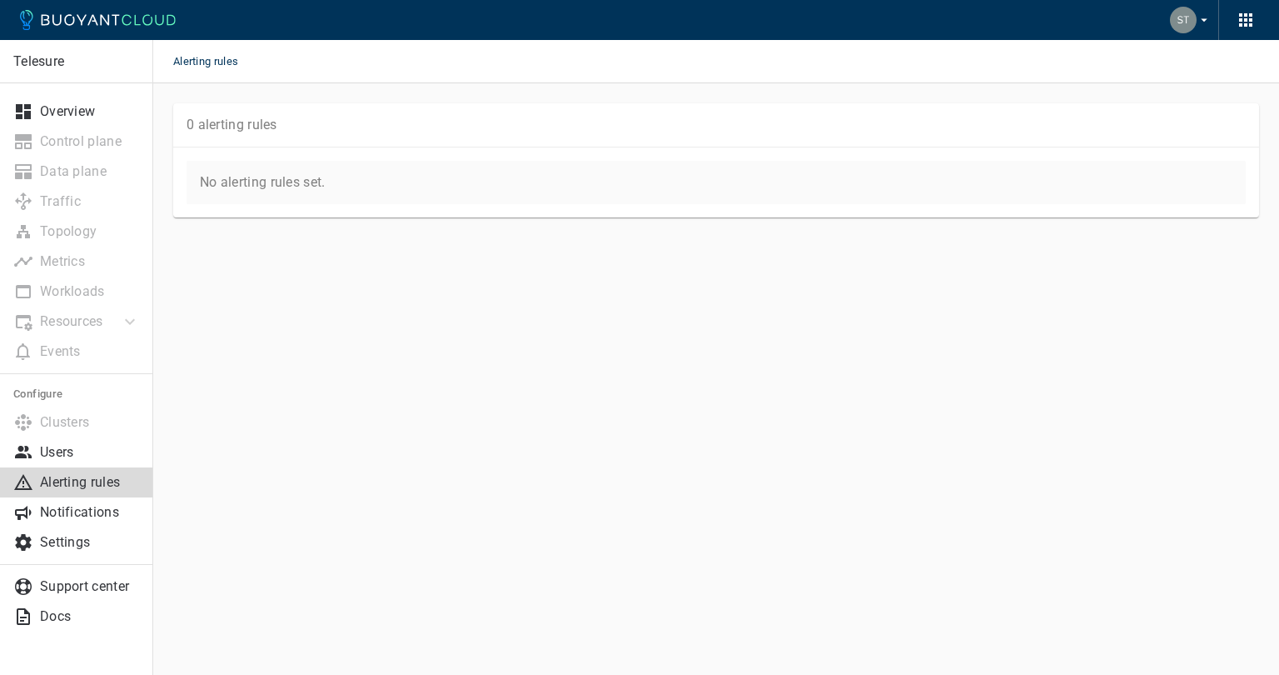
click at [87, 406] on li "Configure" at bounding box center [76, 394] width 153 height 27
click at [87, 421] on li "Clusters" at bounding box center [76, 422] width 153 height 30
click at [73, 98] on link "Overview" at bounding box center [76, 112] width 153 height 30
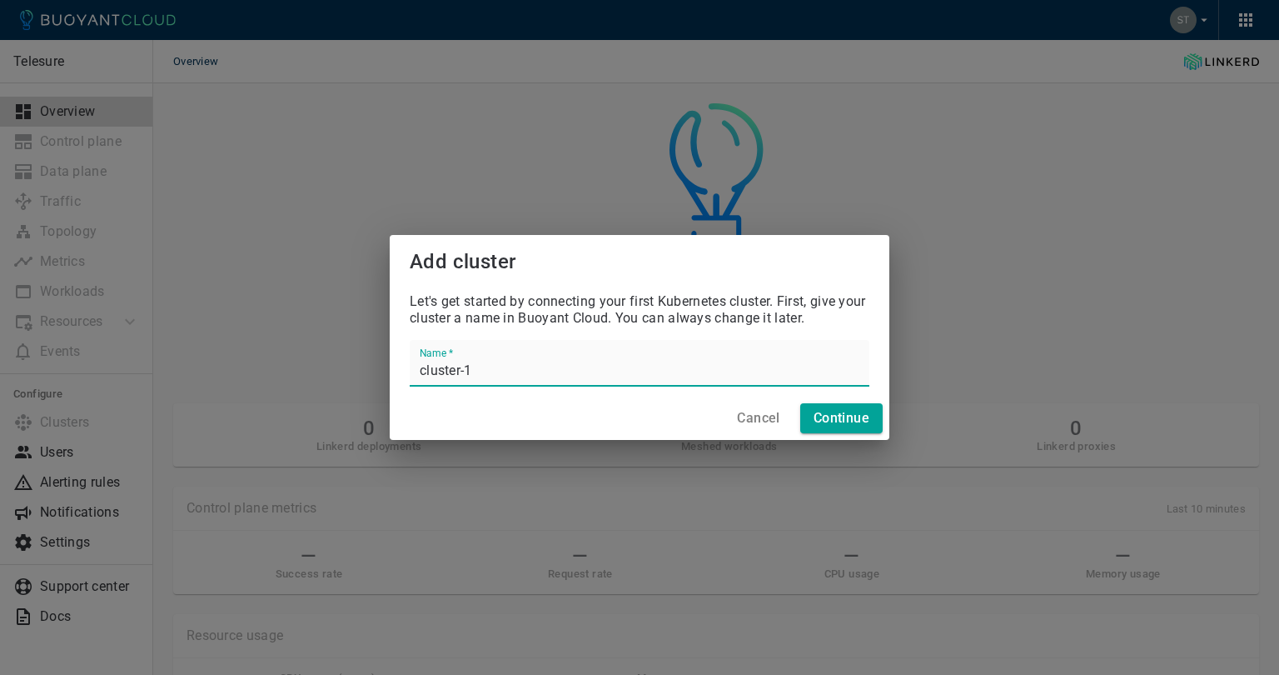
drag, startPoint x: 486, startPoint y: 376, endPoint x: 366, endPoint y: 376, distance: 119.9
click at [367, 377] on div "Add cluster Let's get started by connecting your first Kubernetes cluster. Firs…" at bounding box center [639, 337] width 1279 height 675
type input "L"
type input "G"
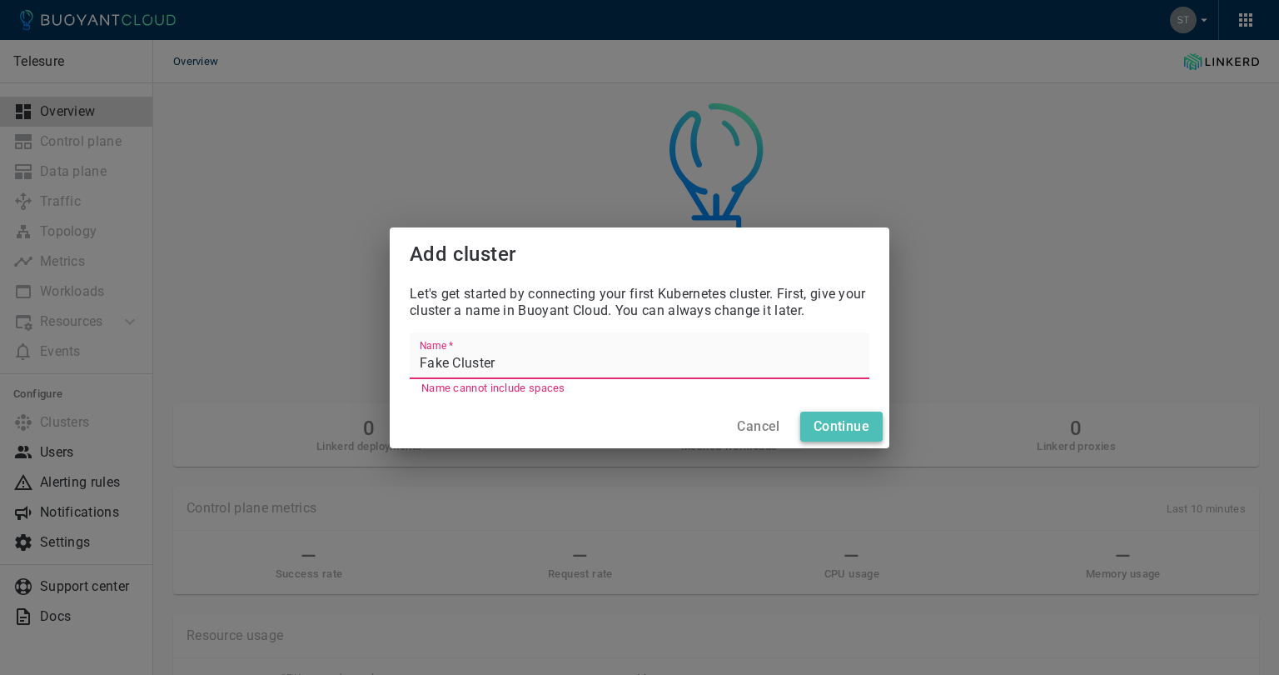
click at [813, 413] on button "Continue" at bounding box center [841, 426] width 82 height 30
click at [554, 366] on input "Fake Cluster" at bounding box center [640, 355] width 460 height 47
click at [451, 363] on input "Fake Cluster" at bounding box center [640, 355] width 460 height 47
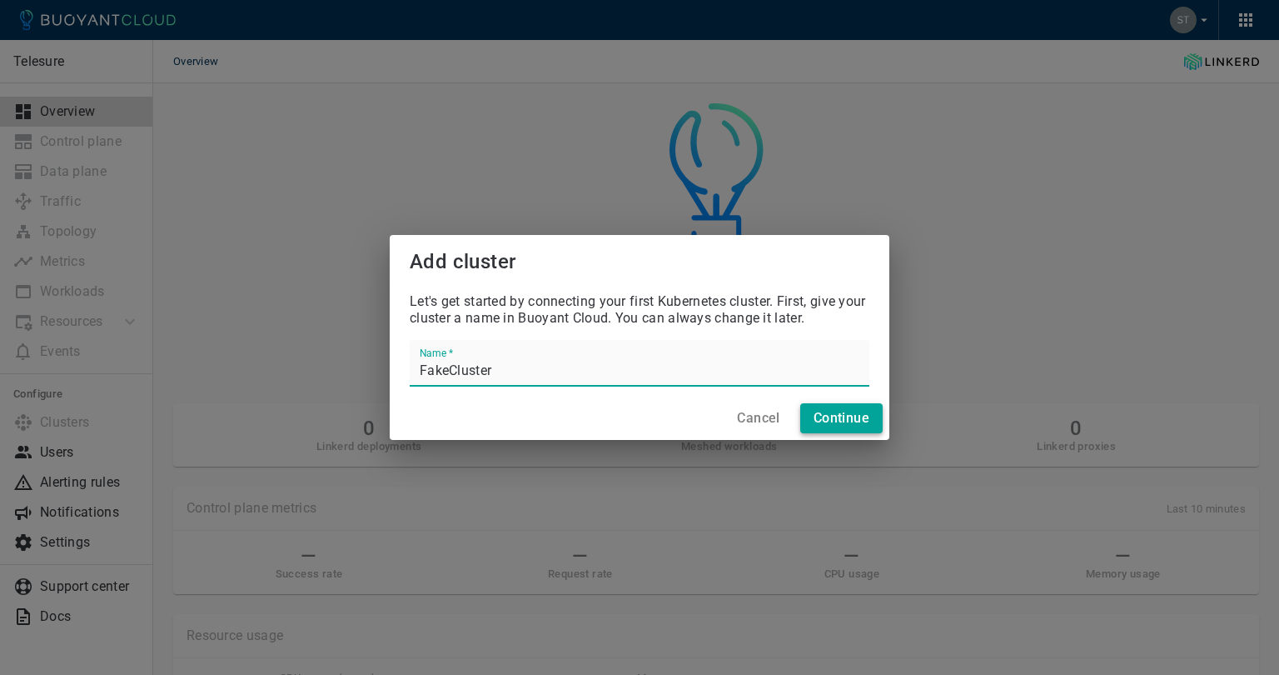
type input "FakeCluster"
click at [832, 417] on h4 "Continue" at bounding box center [842, 418] width 56 height 17
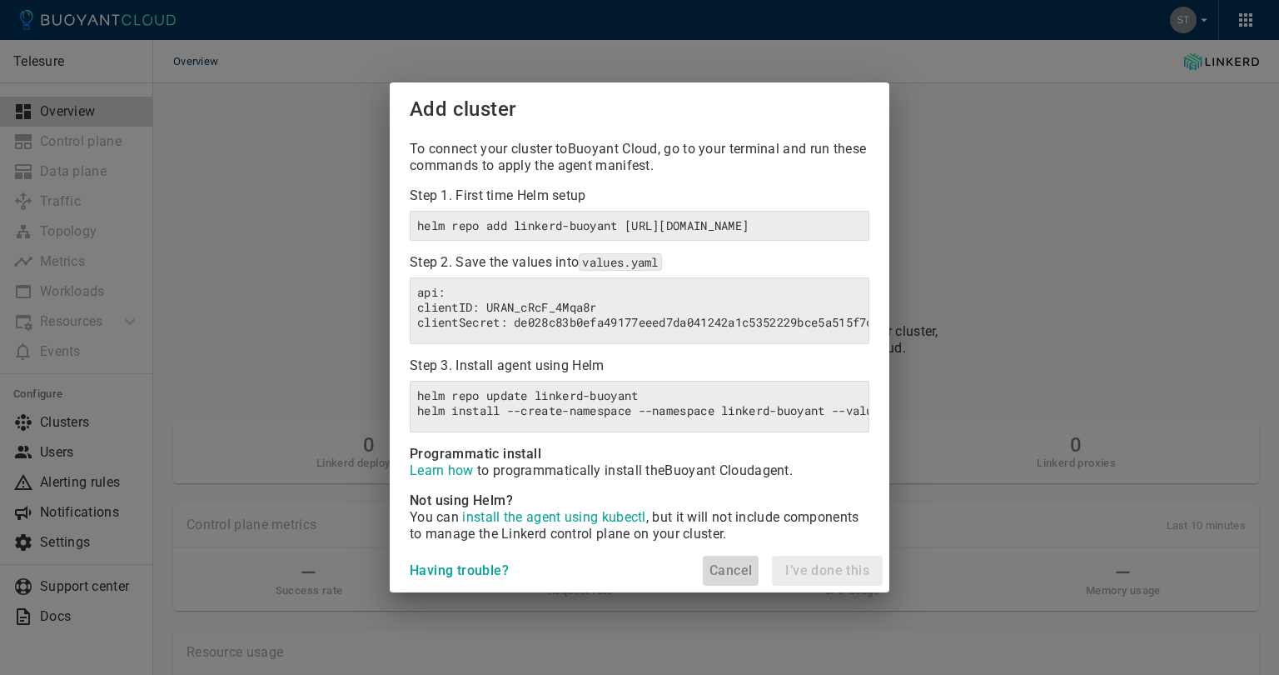
click at [723, 579] on h4 "Cancel" at bounding box center [731, 570] width 42 height 17
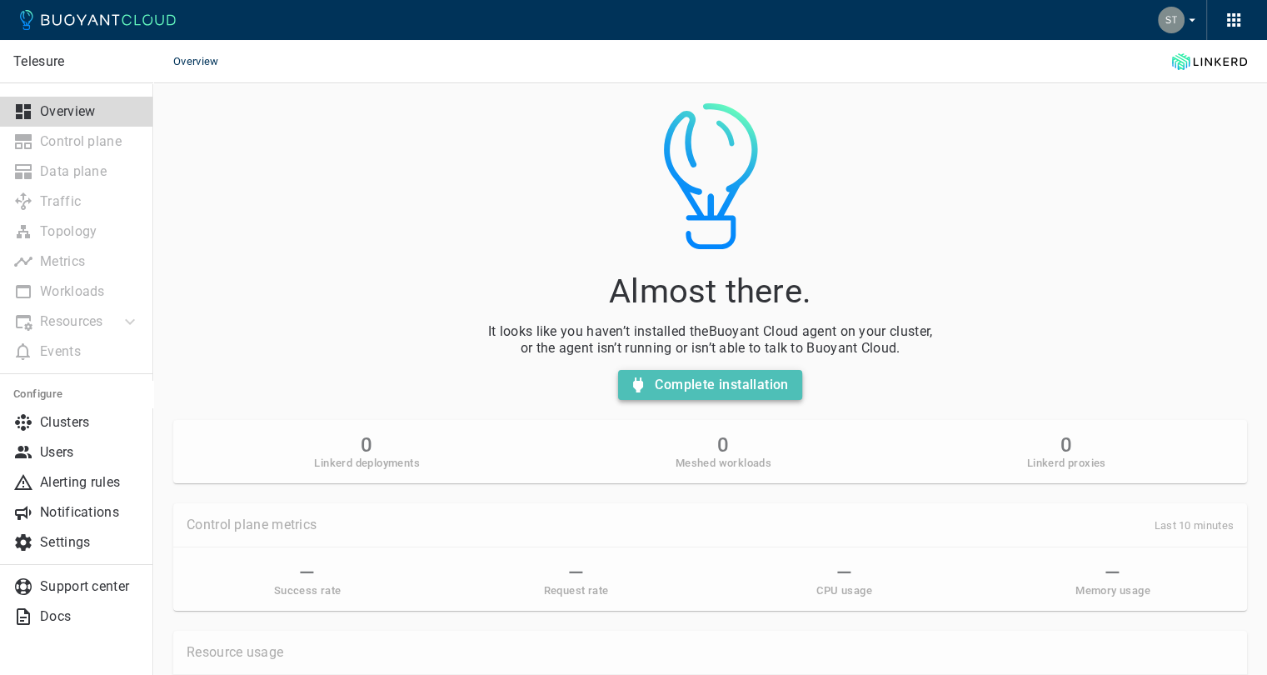
click at [723, 389] on h4 "Complete installation" at bounding box center [721, 384] width 133 height 17
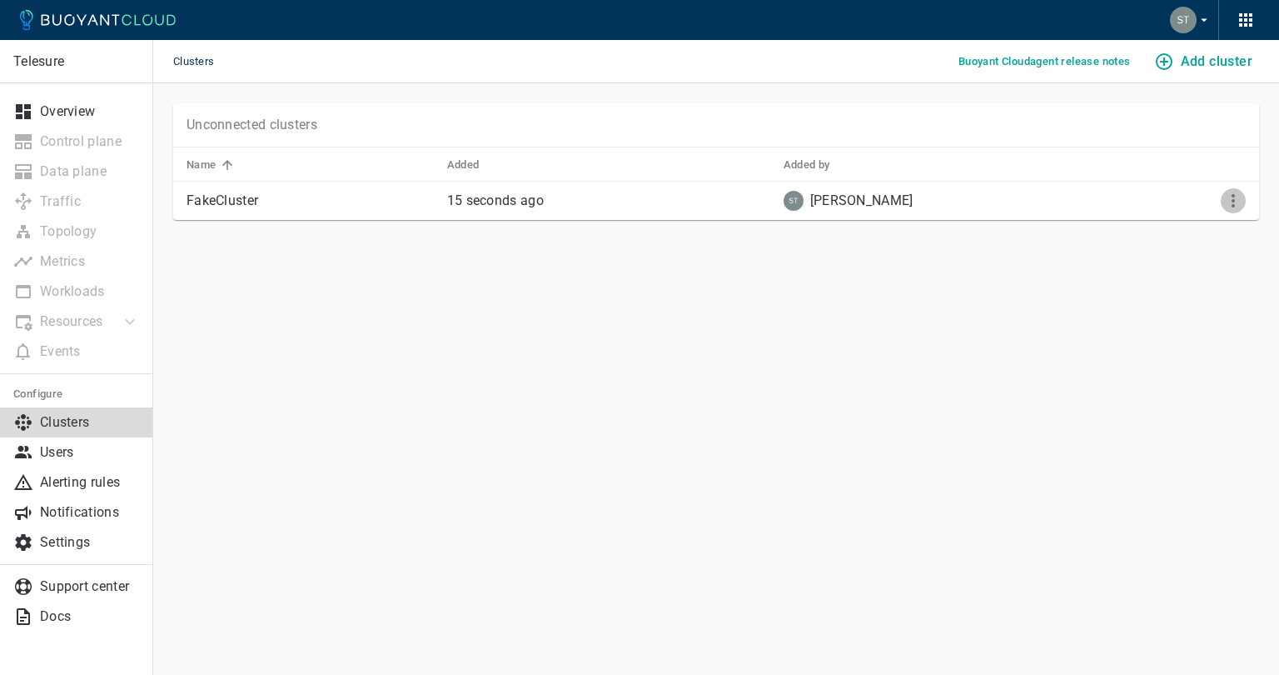
click at [1225, 202] on icon "More" at bounding box center [1234, 201] width 20 height 20
click at [210, 207] on div at bounding box center [639, 337] width 1279 height 675
click at [67, 486] on p "Alerting rules" at bounding box center [90, 482] width 100 height 17
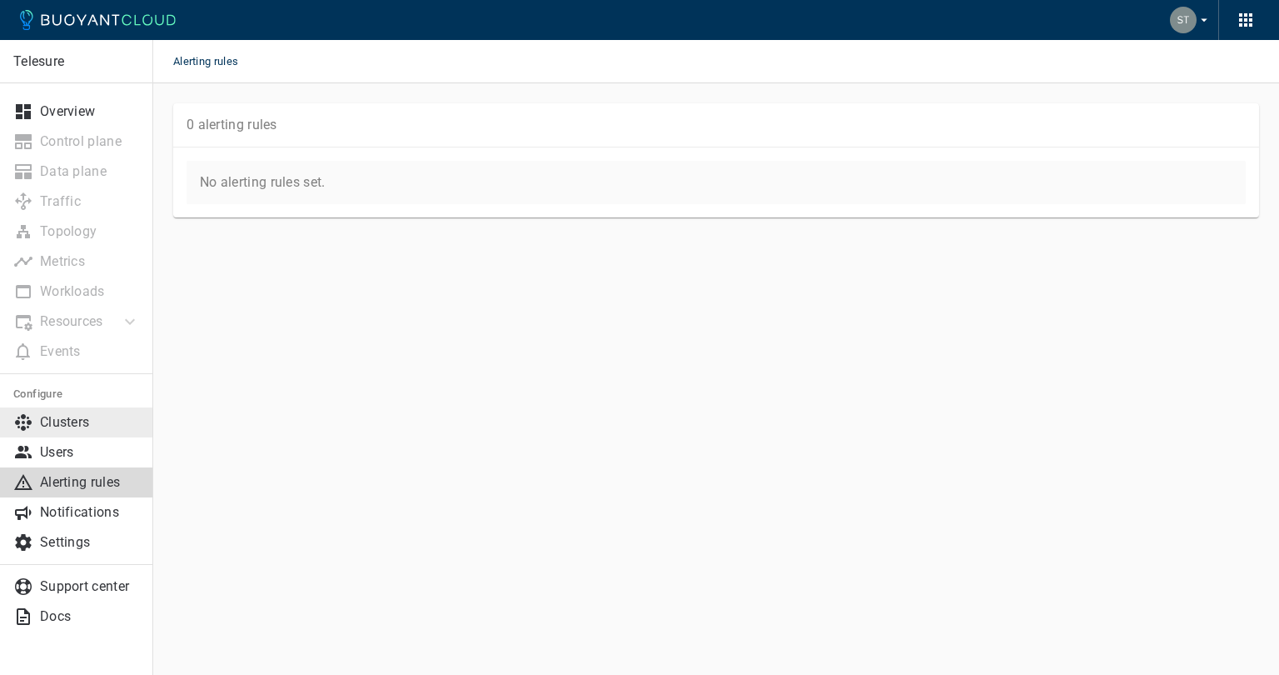
click at [61, 427] on p "Clusters" at bounding box center [90, 422] width 100 height 17
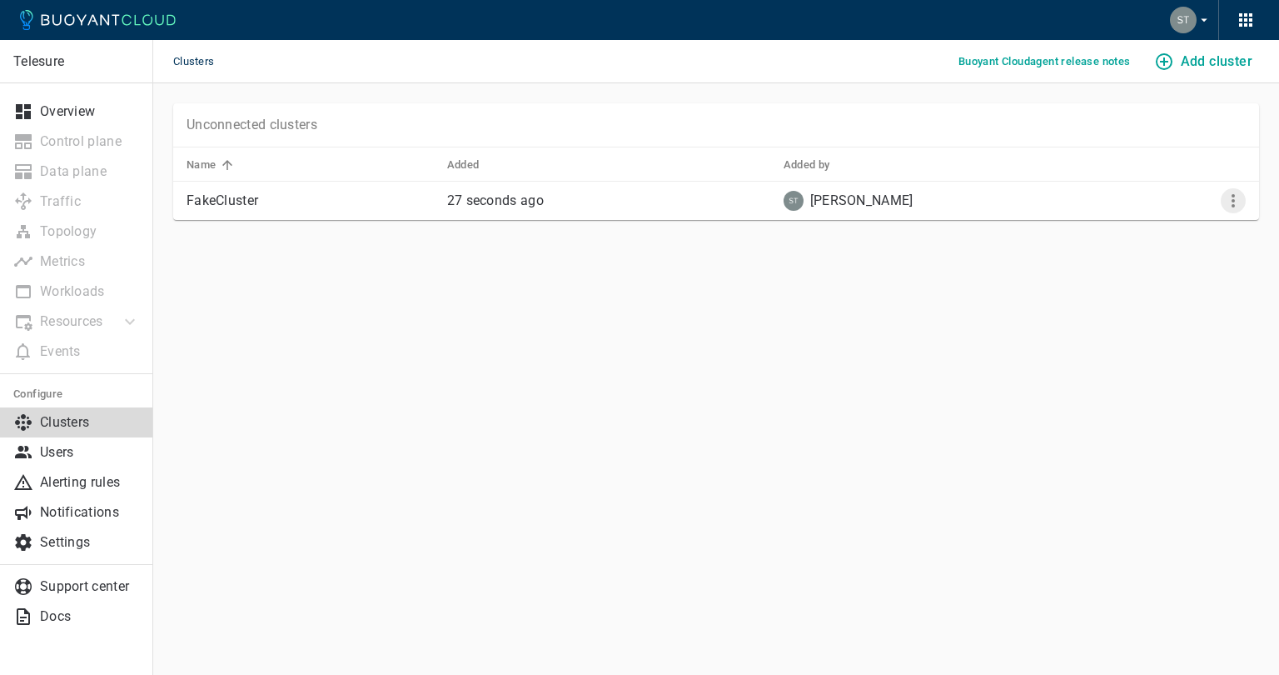
click at [1226, 204] on icon "More" at bounding box center [1234, 201] width 20 height 20
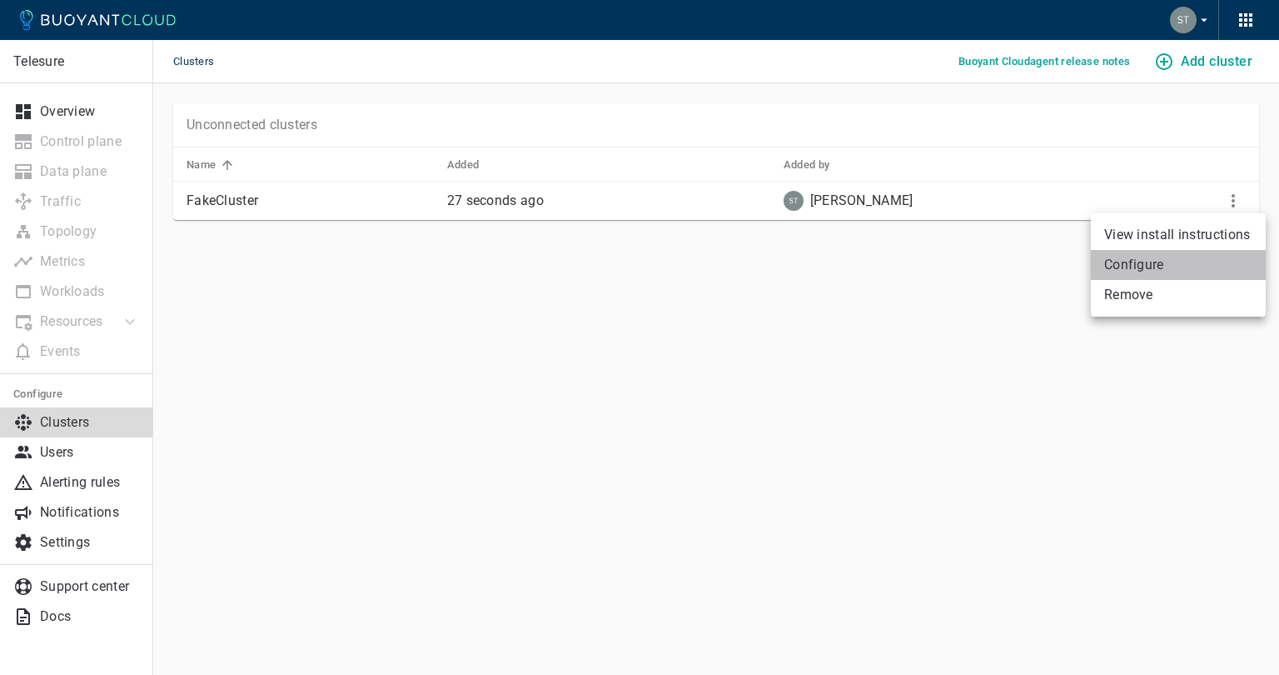
click at [1149, 262] on li "Configure" at bounding box center [1178, 265] width 175 height 30
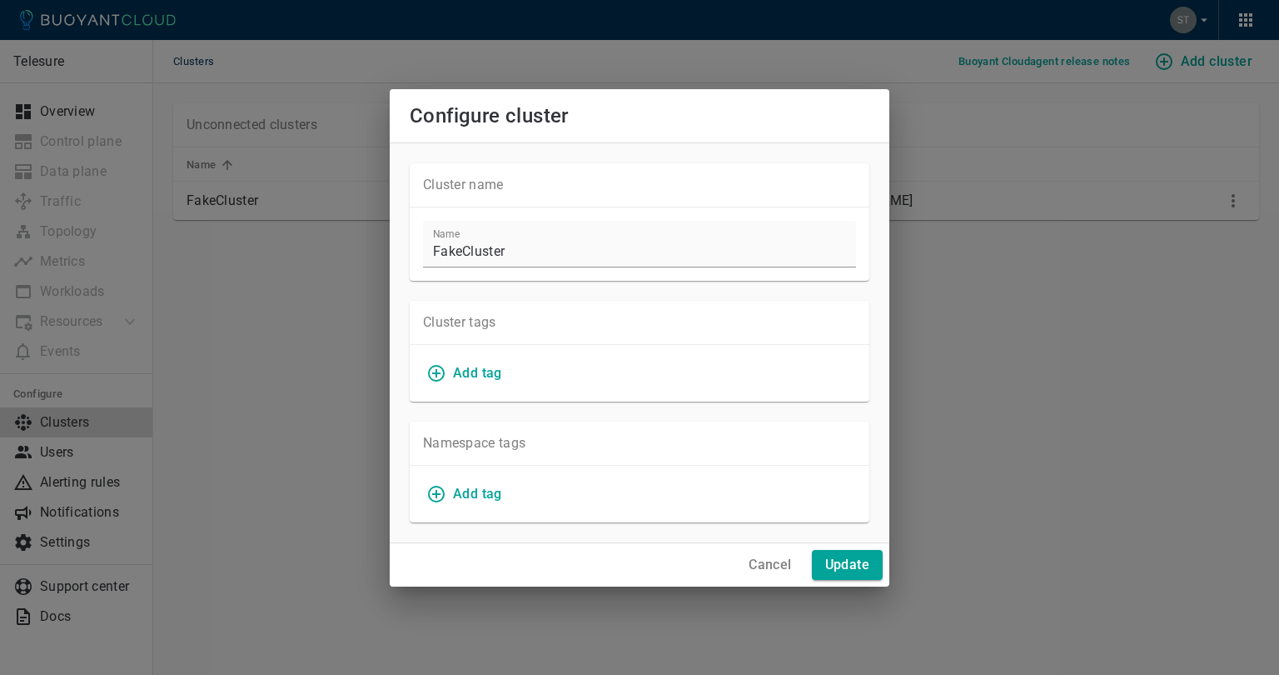
click at [773, 567] on h4 "Cancel" at bounding box center [770, 564] width 42 height 17
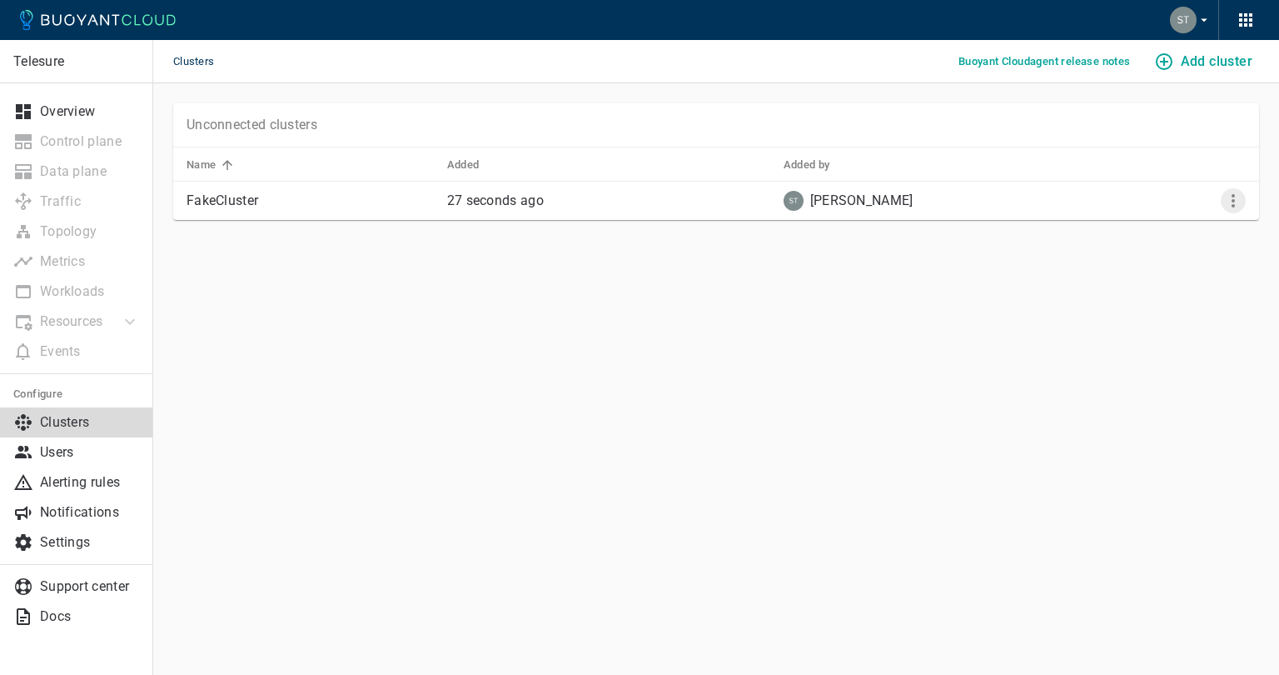
click at [1231, 191] on icon "More" at bounding box center [1234, 201] width 20 height 20
click at [73, 487] on div at bounding box center [639, 337] width 1279 height 675
click at [73, 487] on p "Alerting rules" at bounding box center [90, 482] width 100 height 17
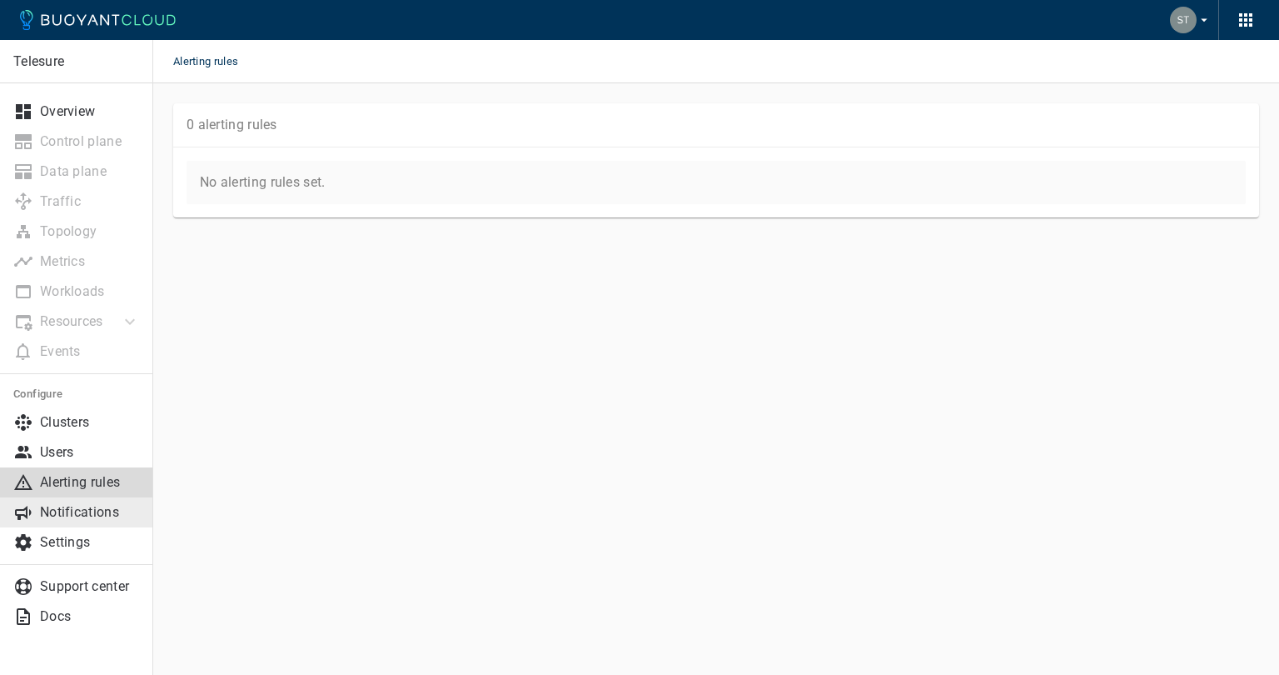
click at [95, 508] on p "Notifications" at bounding box center [90, 512] width 100 height 17
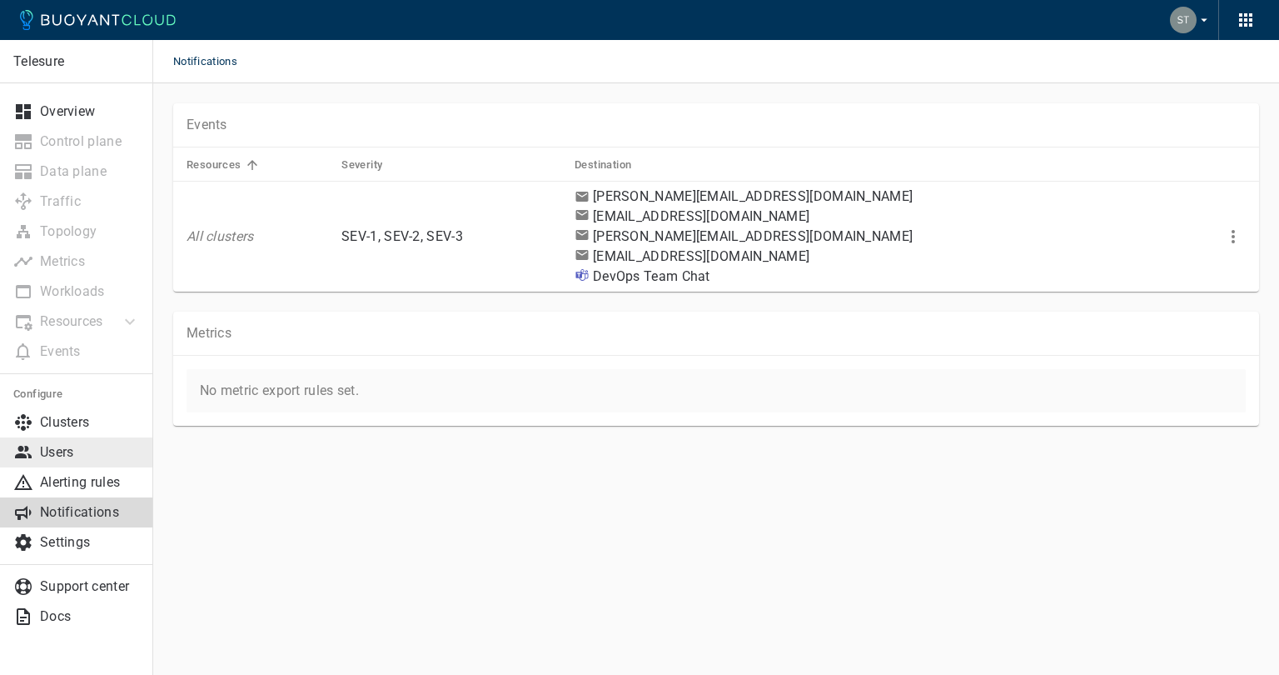
click at [59, 441] on link "Users" at bounding box center [76, 452] width 153 height 30
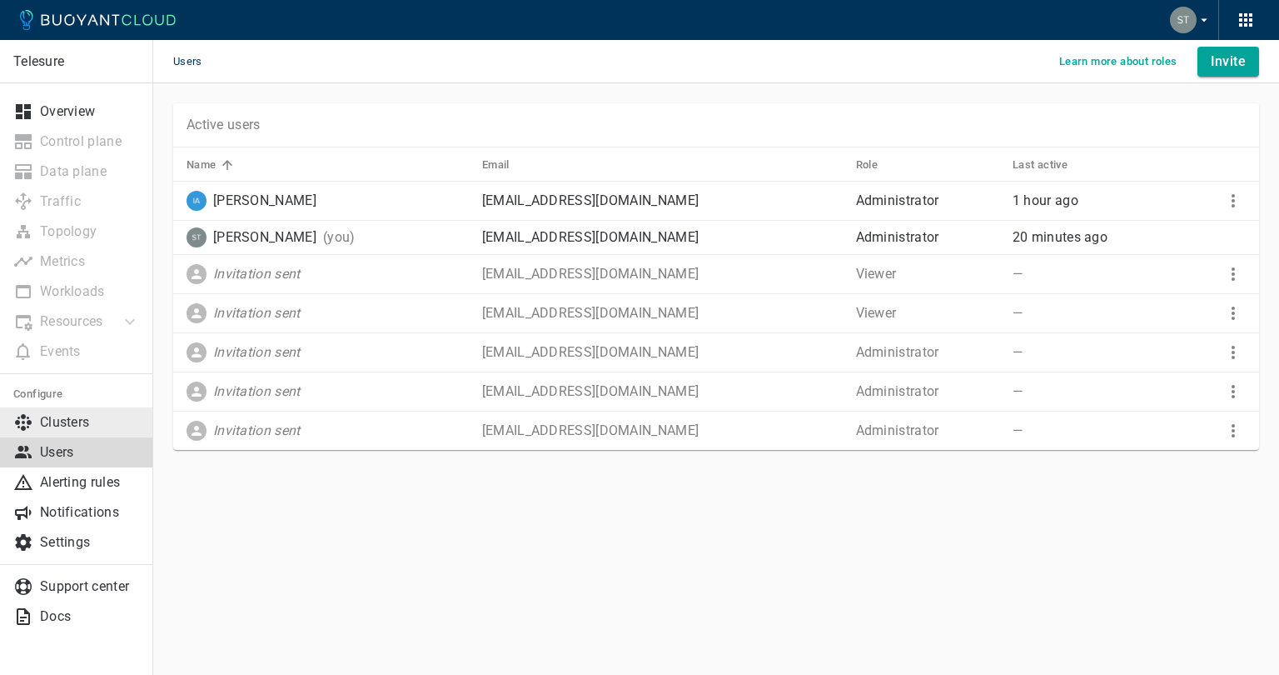
click at [59, 424] on p "Clusters" at bounding box center [90, 422] width 100 height 17
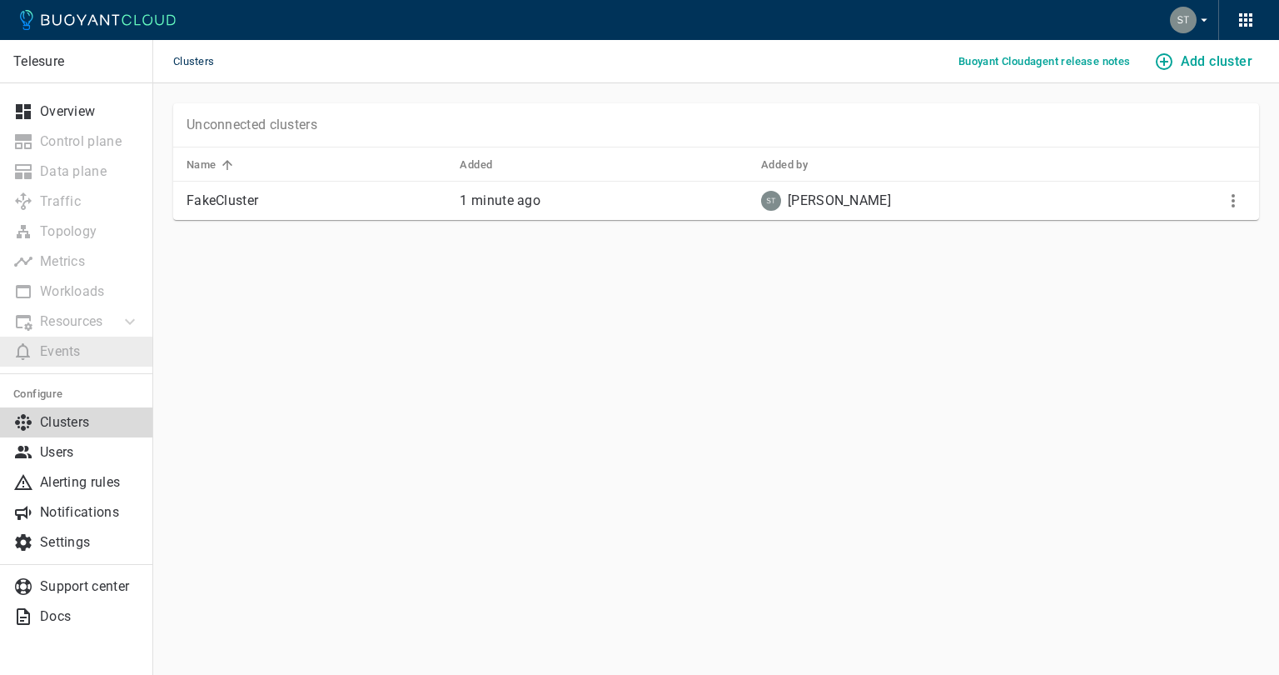
click at [82, 344] on li "Events" at bounding box center [76, 351] width 153 height 30
click at [61, 118] on p "Overview" at bounding box center [90, 111] width 100 height 17
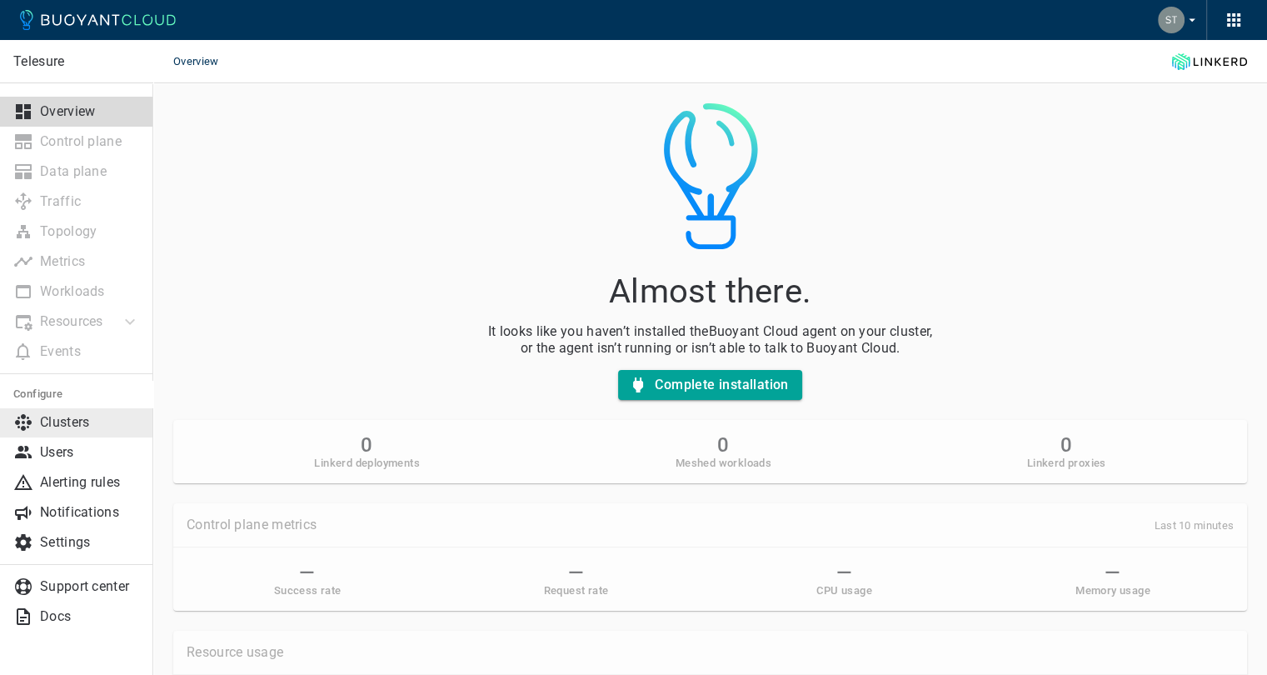
click at [59, 414] on p "Clusters" at bounding box center [90, 422] width 100 height 17
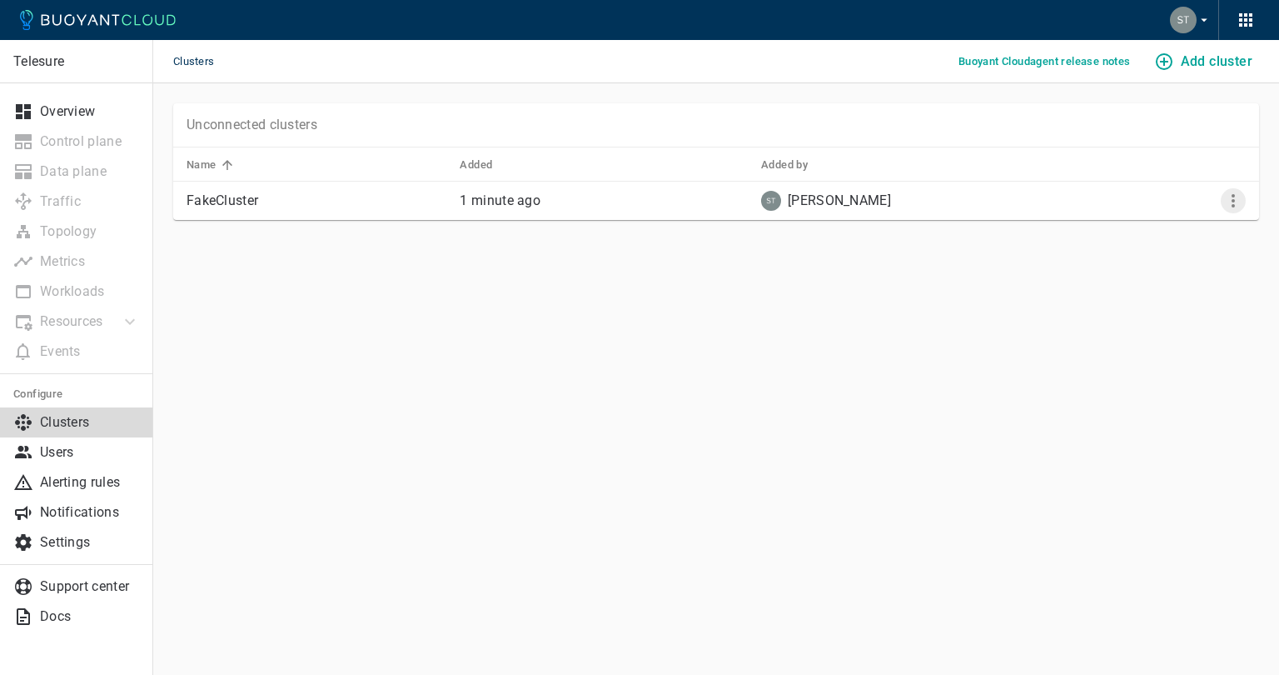
click at [1240, 201] on icon "More" at bounding box center [1234, 201] width 20 height 20
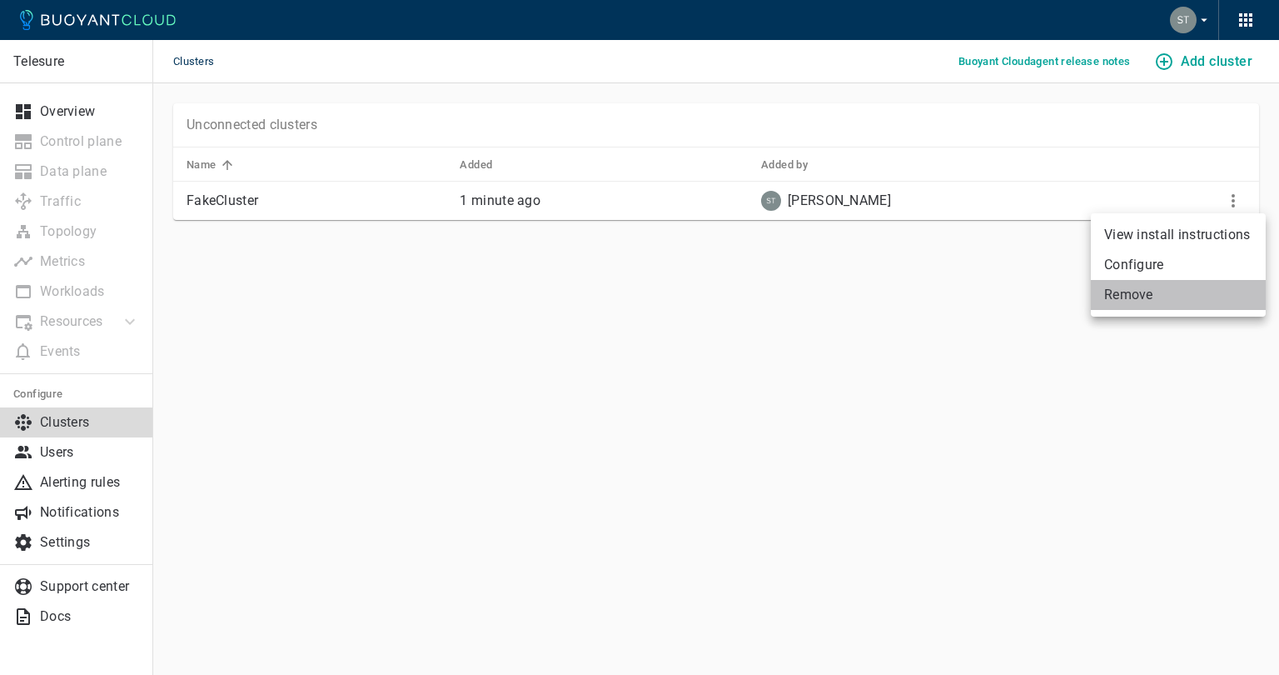
click at [1153, 295] on li "Remove" at bounding box center [1178, 295] width 175 height 30
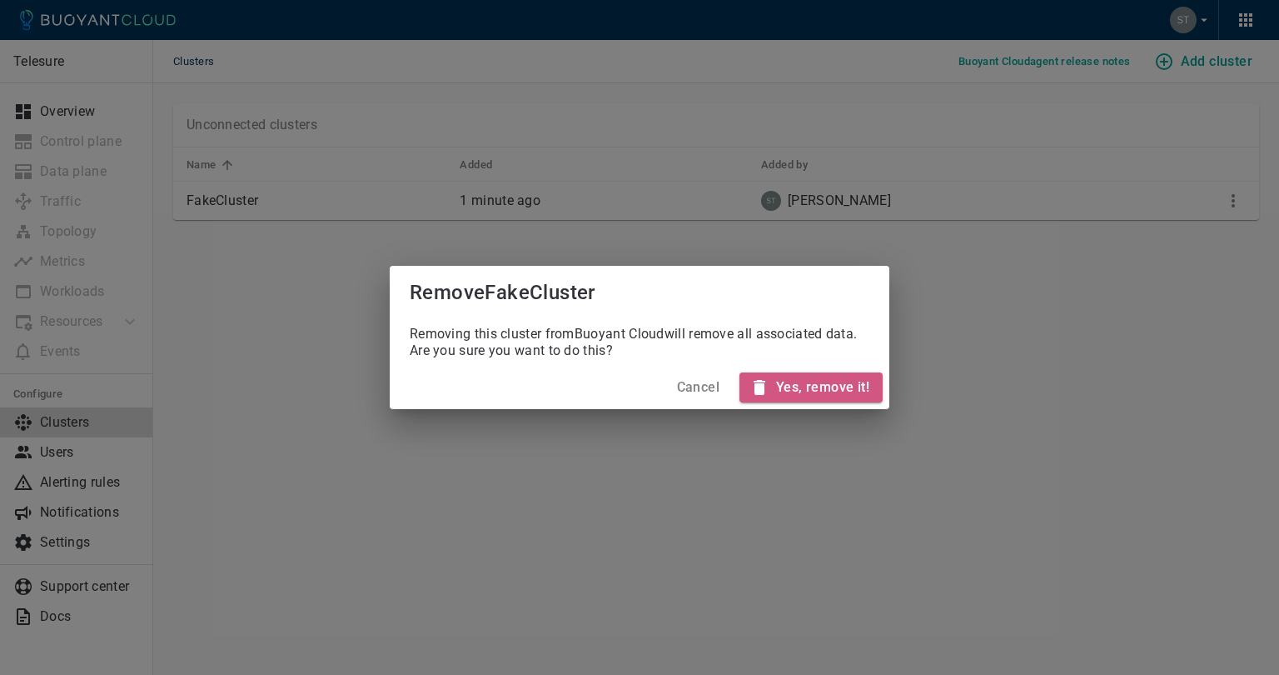
click at [846, 391] on h4 "Yes, remove it!" at bounding box center [822, 387] width 93 height 17
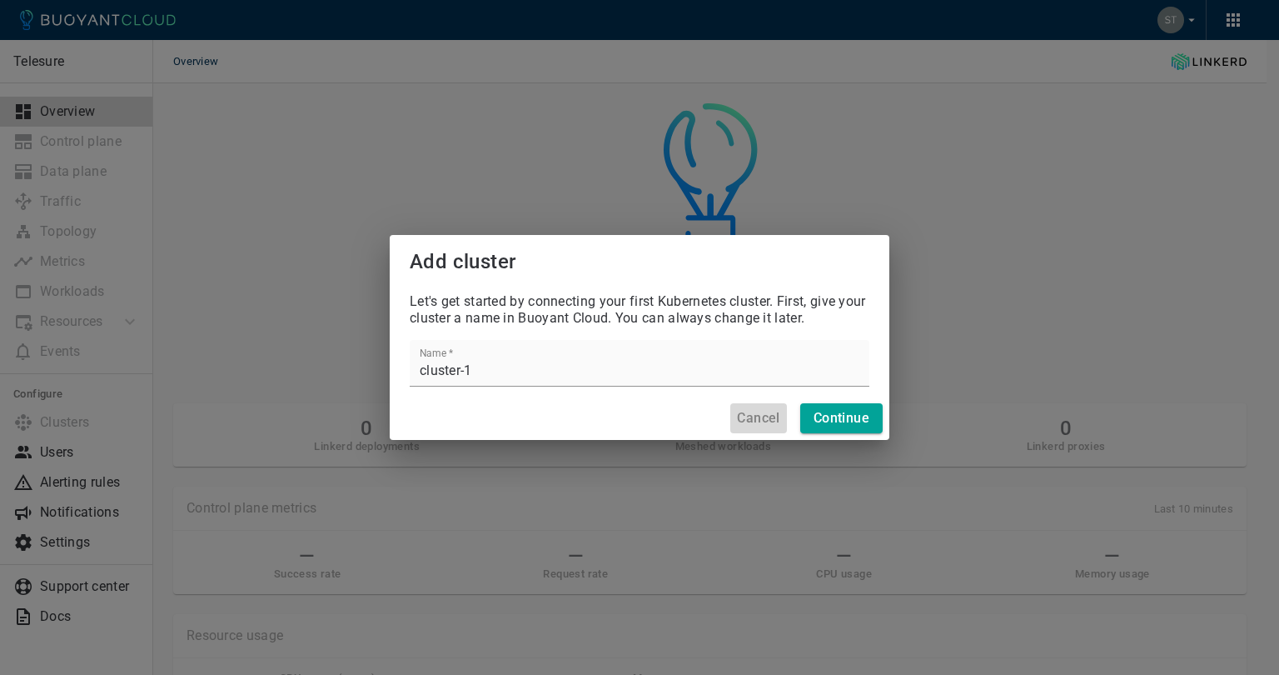
click at [737, 421] on h4 "Cancel" at bounding box center [758, 418] width 42 height 17
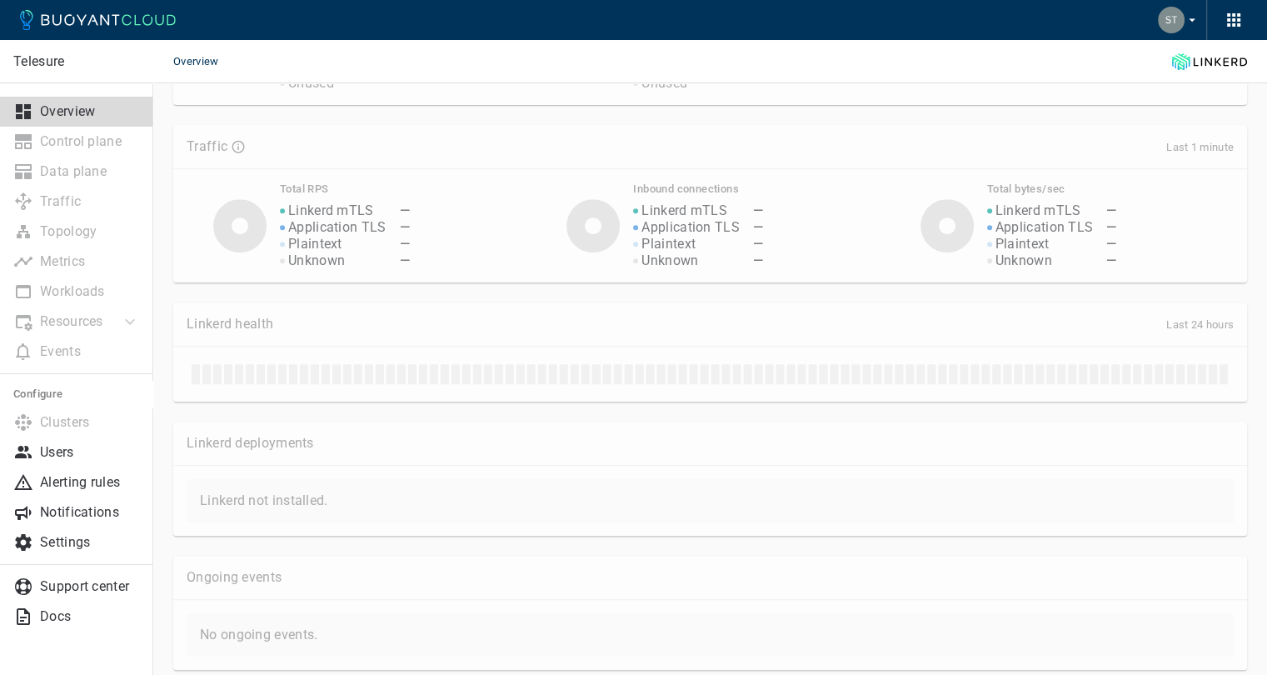
scroll to position [726, 0]
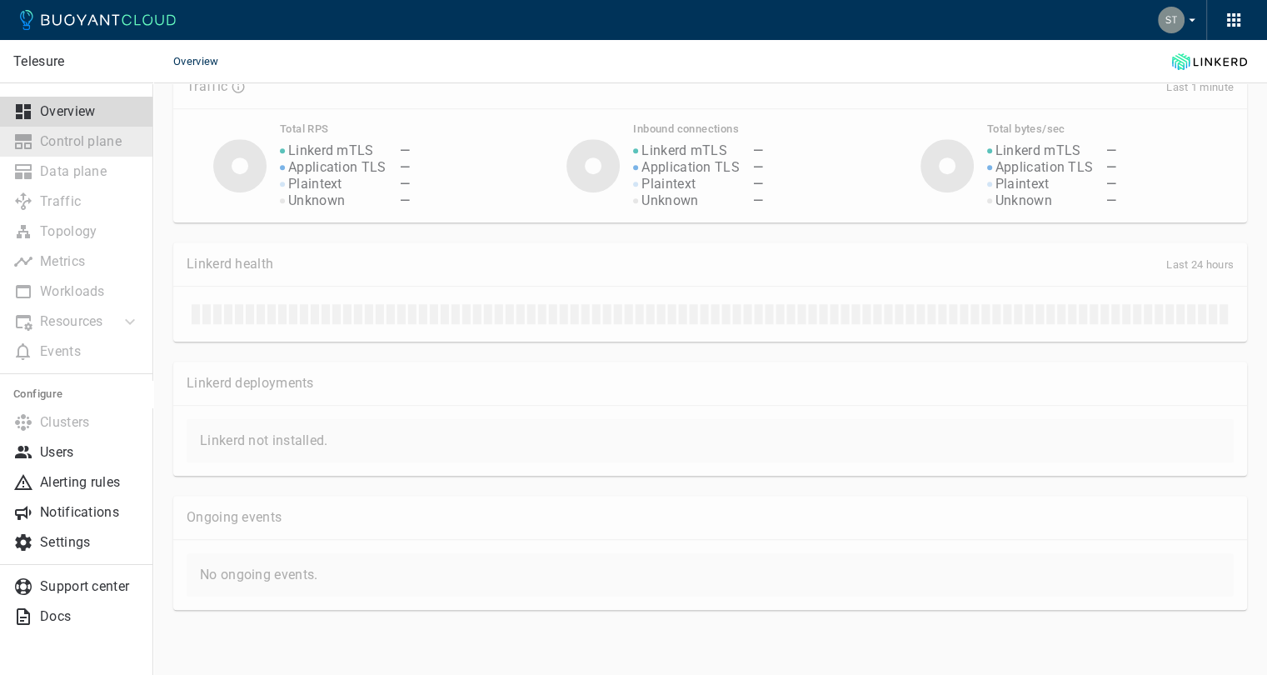
click at [73, 151] on li "Control plane" at bounding box center [76, 142] width 153 height 30
click at [93, 135] on li "Control plane" at bounding box center [76, 142] width 153 height 30
click at [70, 214] on li "Traffic" at bounding box center [76, 202] width 153 height 30
click at [67, 247] on li "Metrics" at bounding box center [76, 262] width 153 height 30
click at [70, 294] on li "Workloads" at bounding box center [76, 292] width 153 height 30
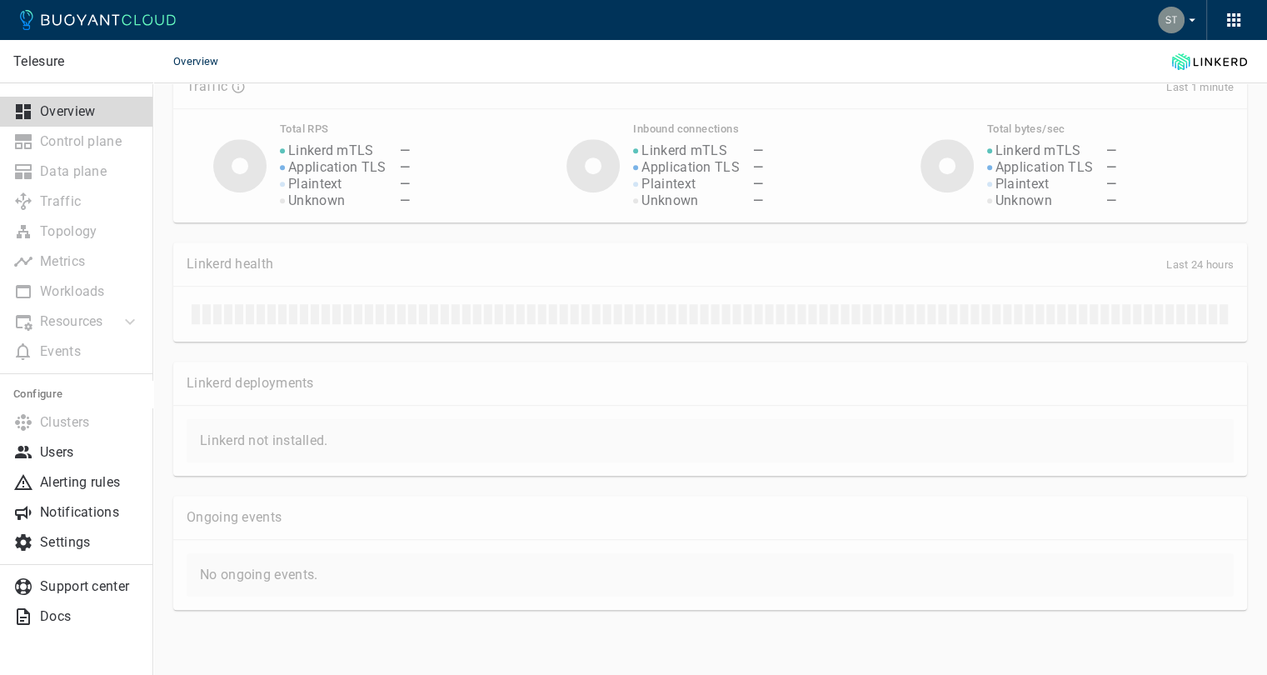
click at [76, 317] on div "Resources Managed Linkerd Policy Multi-cluster" at bounding box center [76, 322] width 153 height 30
click at [97, 205] on li "Traffic" at bounding box center [76, 202] width 153 height 30
click at [82, 511] on p "Notifications" at bounding box center [90, 512] width 100 height 17
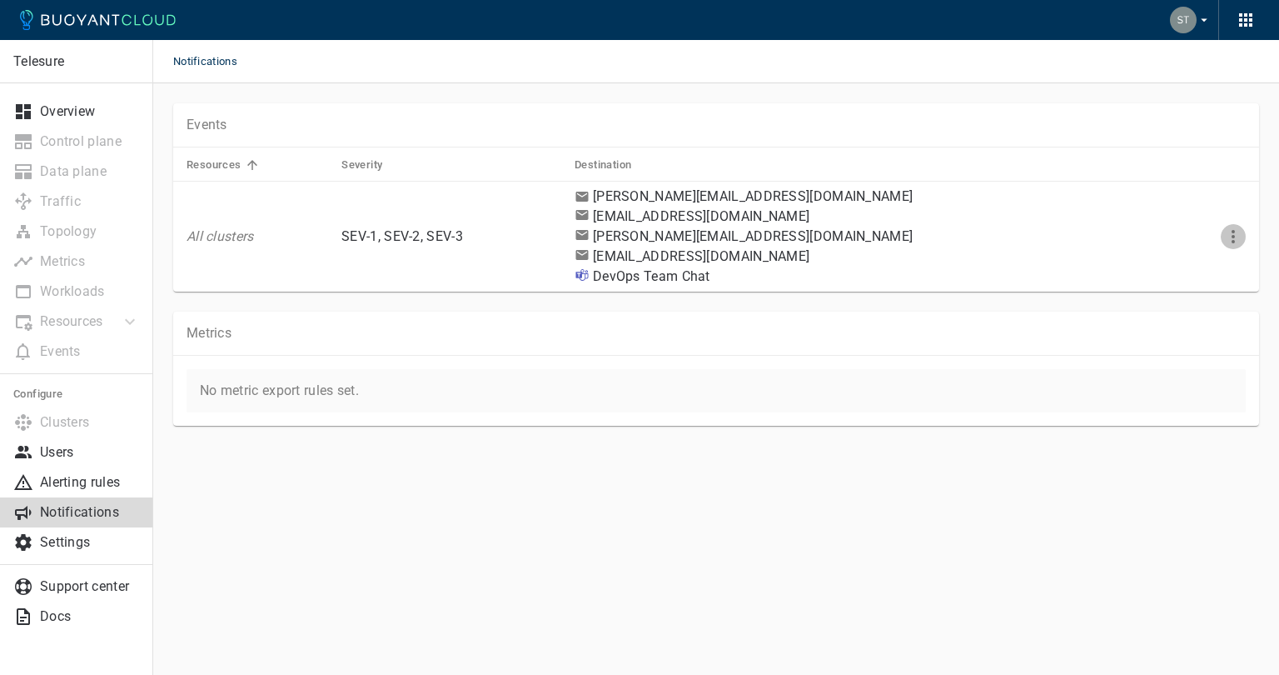
click at [1235, 237] on icon "More" at bounding box center [1234, 237] width 20 height 20
click at [1183, 267] on li "Edit" at bounding box center [1199, 271] width 133 height 30
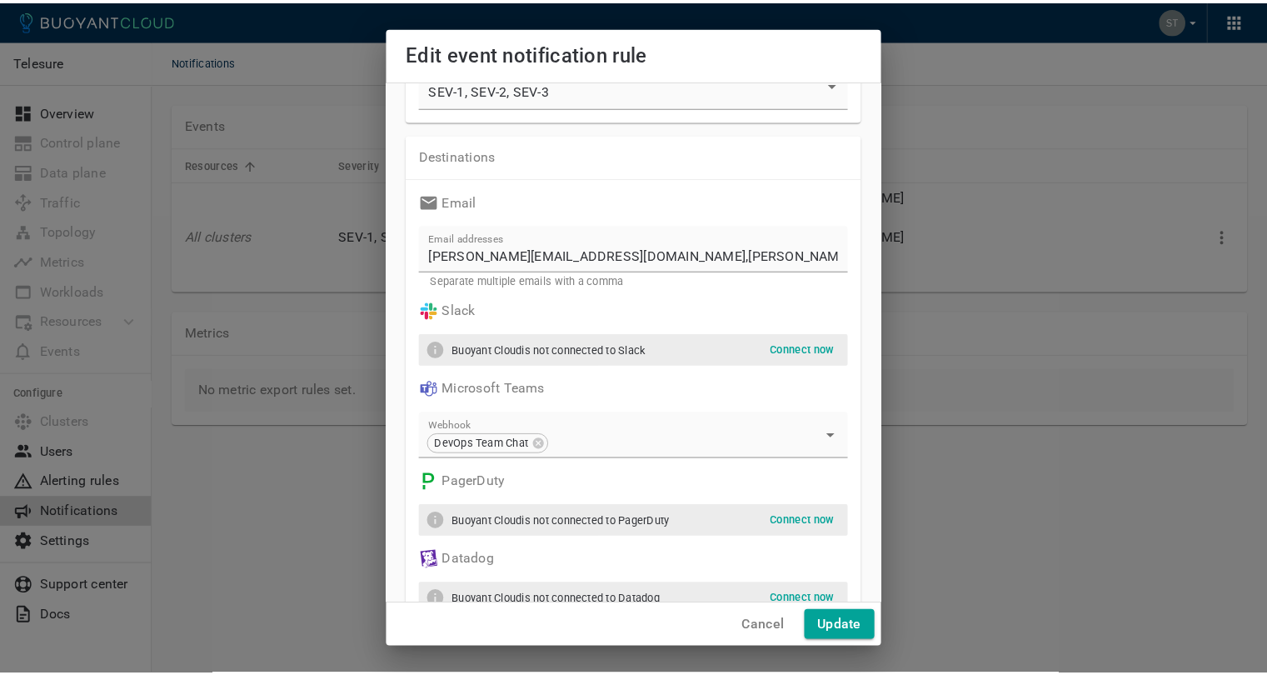
scroll to position [204, 0]
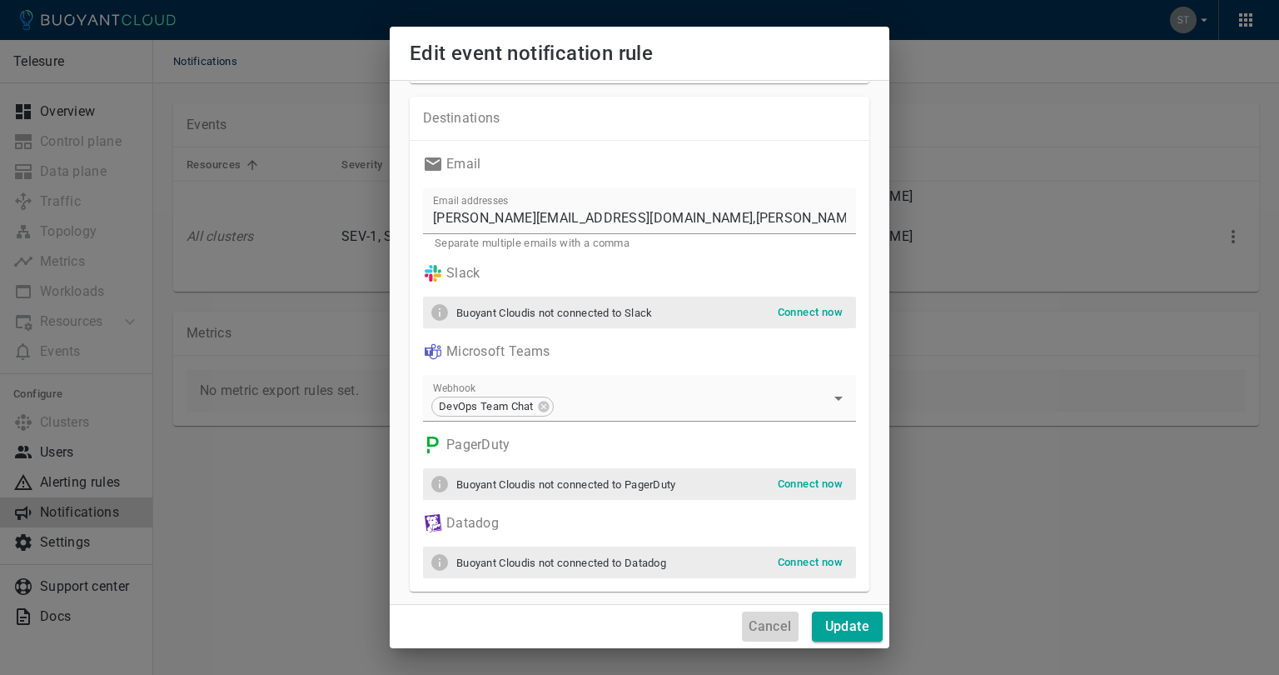
click at [775, 626] on h4 "Cancel" at bounding box center [770, 626] width 42 height 17
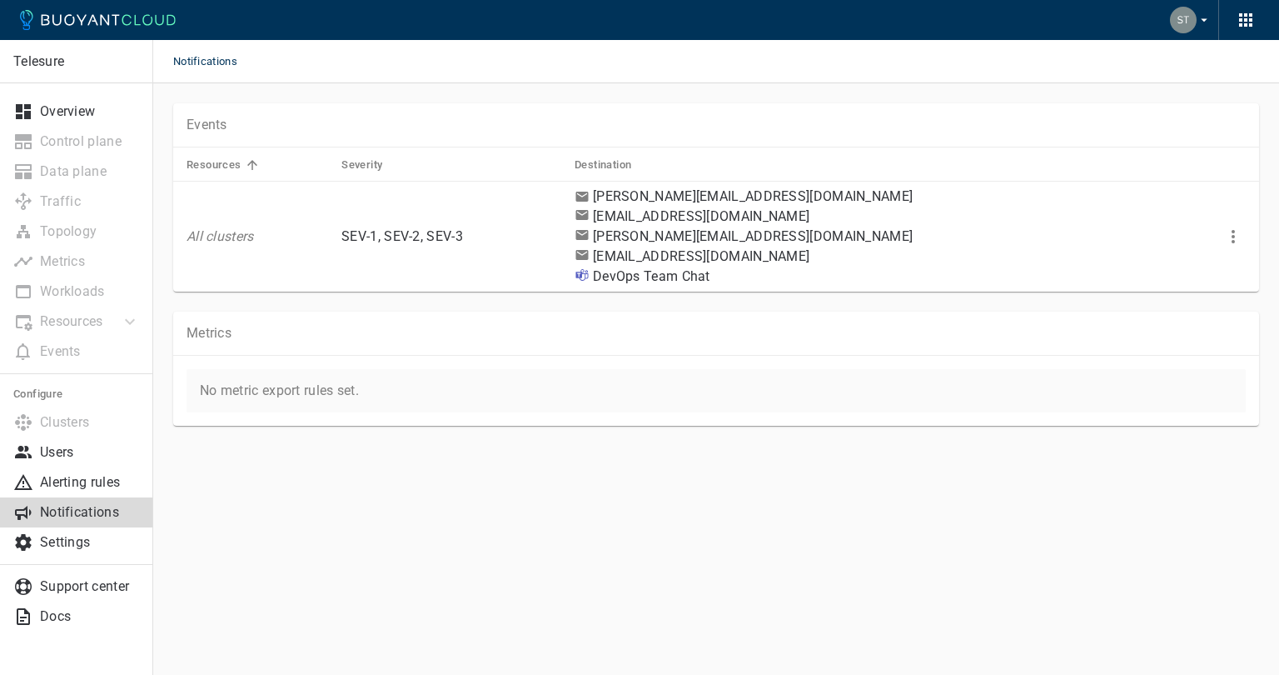
click at [1238, 20] on icon "button" at bounding box center [1246, 20] width 20 height 20
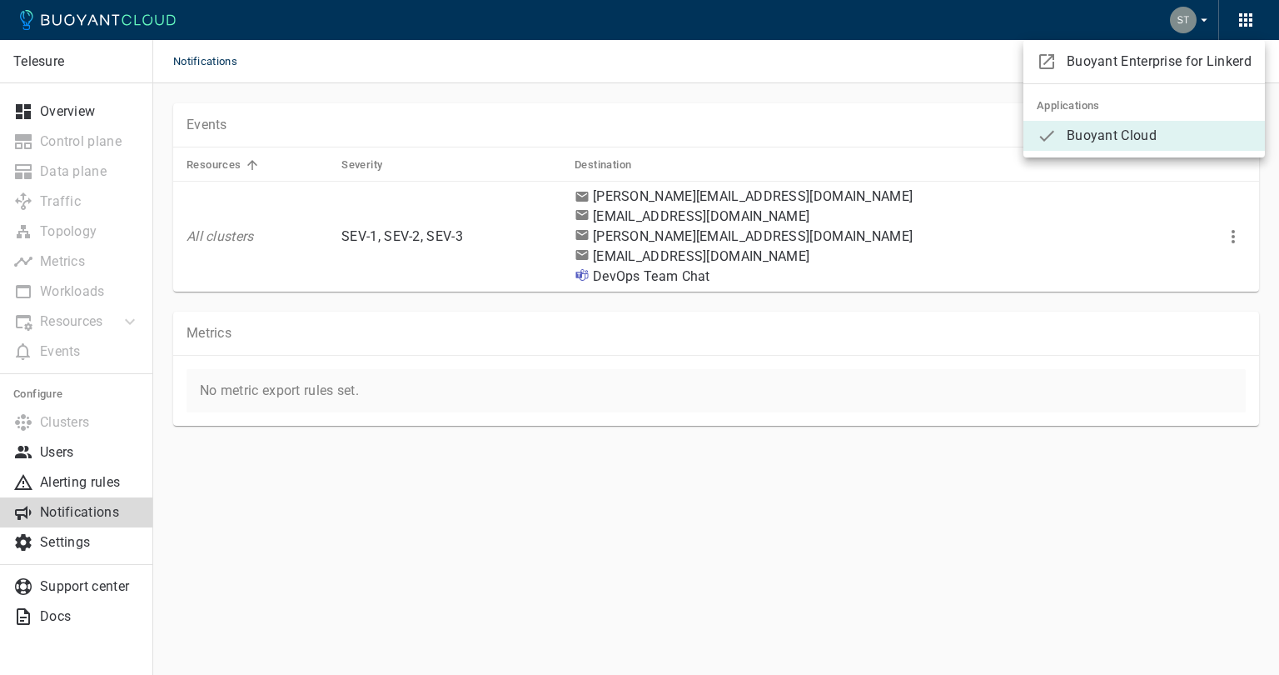
click at [1205, 17] on div at bounding box center [639, 337] width 1279 height 675
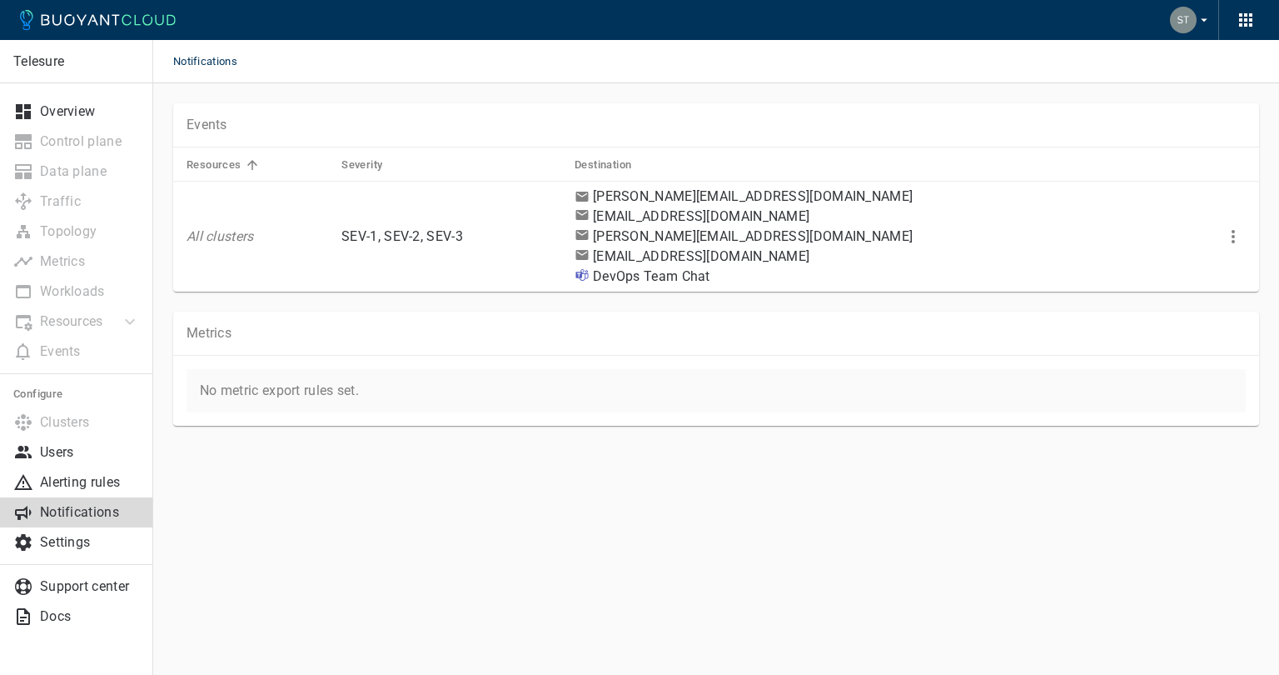
click at [1201, 17] on icon "button" at bounding box center [1204, 19] width 15 height 15
click at [46, 60] on div at bounding box center [639, 337] width 1279 height 675
click at [90, 547] on p "Settings" at bounding box center [90, 542] width 100 height 17
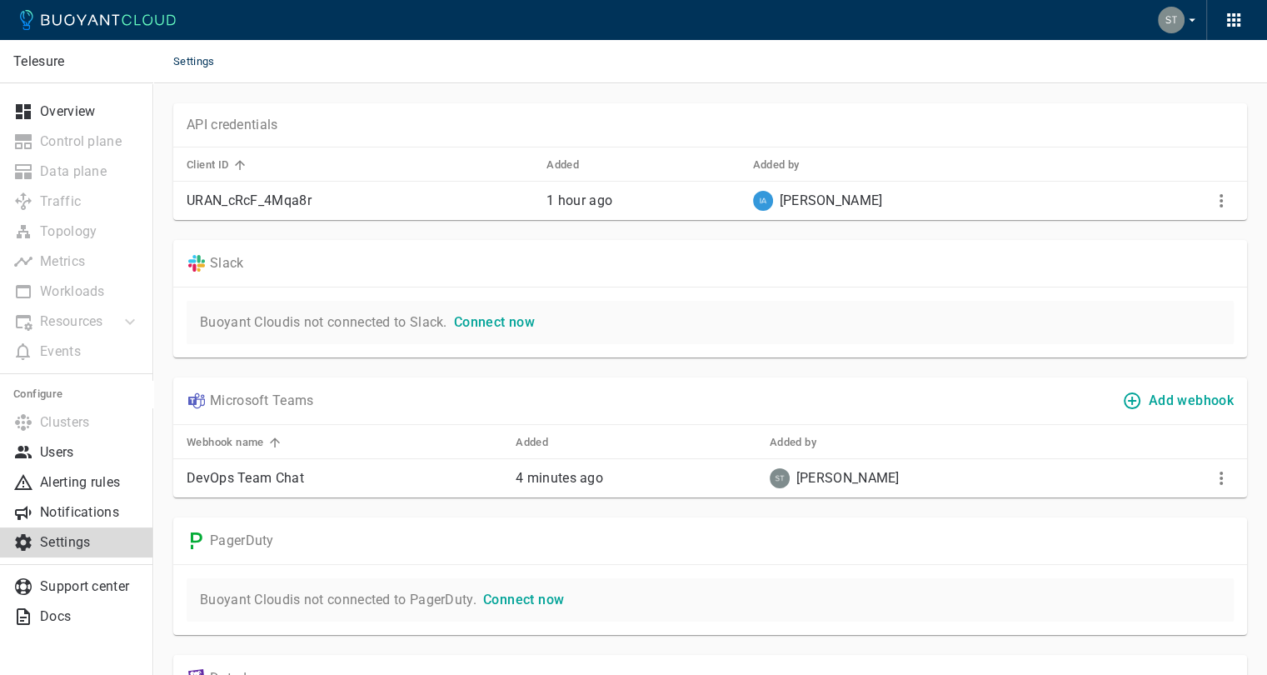
scroll to position [163, 0]
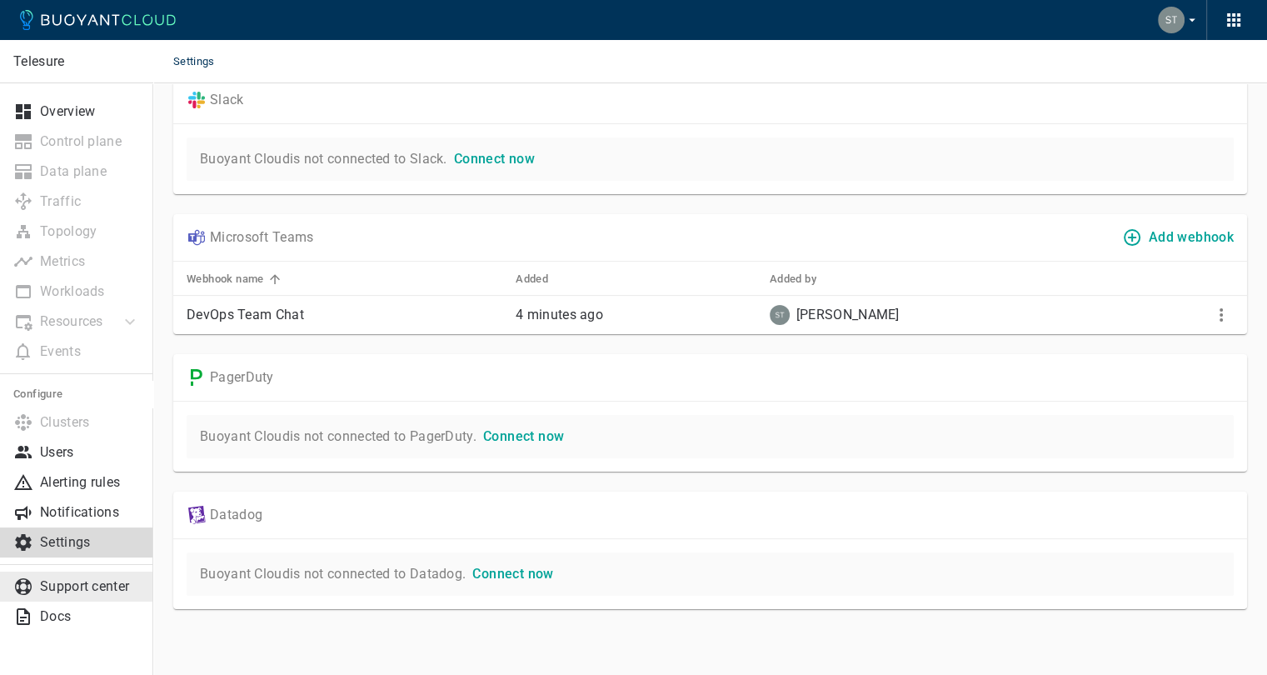
click at [79, 581] on p "Support center" at bounding box center [90, 586] width 100 height 17
click at [92, 619] on p "Docs" at bounding box center [90, 616] width 100 height 17
click at [1193, 22] on icon "button" at bounding box center [1191, 19] width 15 height 15
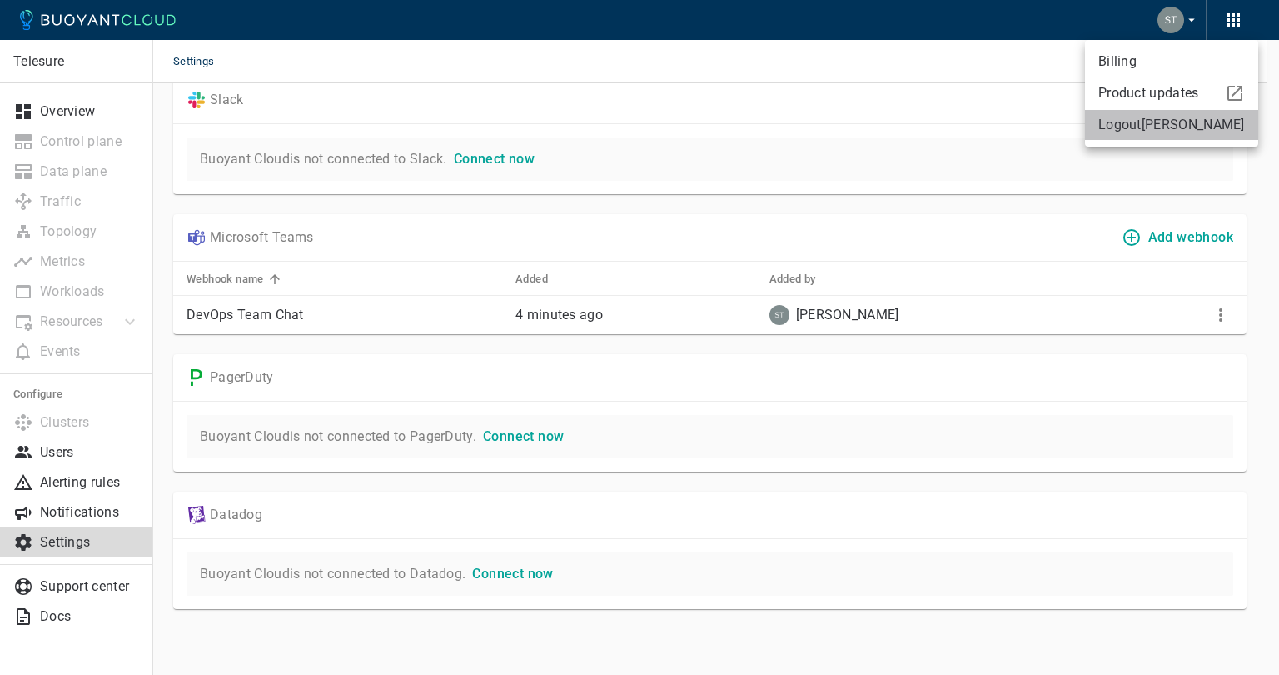
click at [1174, 130] on link "Logout Stephen Atherton" at bounding box center [1171, 125] width 173 height 30
